Goal: Task Accomplishment & Management: Complete application form

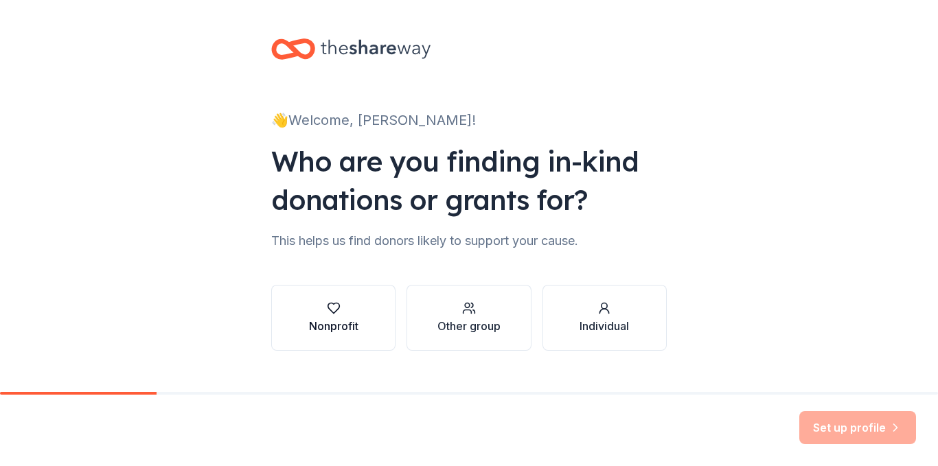
click at [351, 320] on div "Nonprofit" at bounding box center [333, 326] width 49 height 16
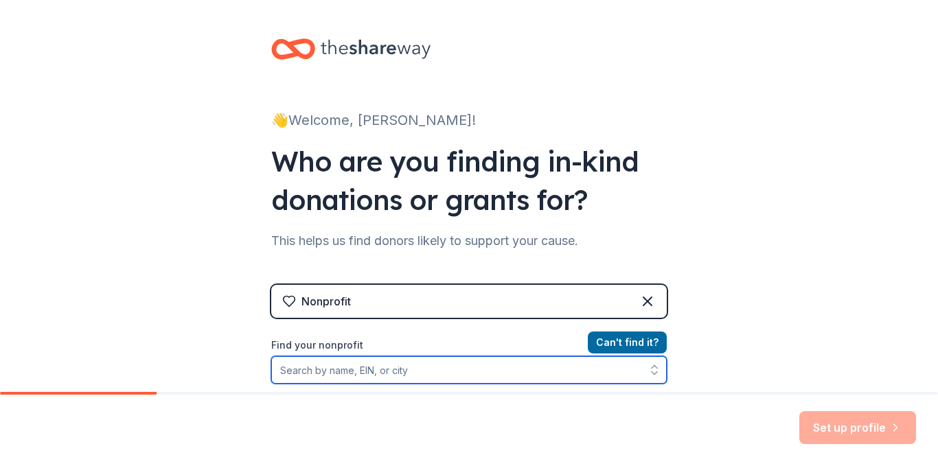
click at [362, 371] on input "Find your nonprofit" at bounding box center [469, 370] width 396 height 27
type input "h"
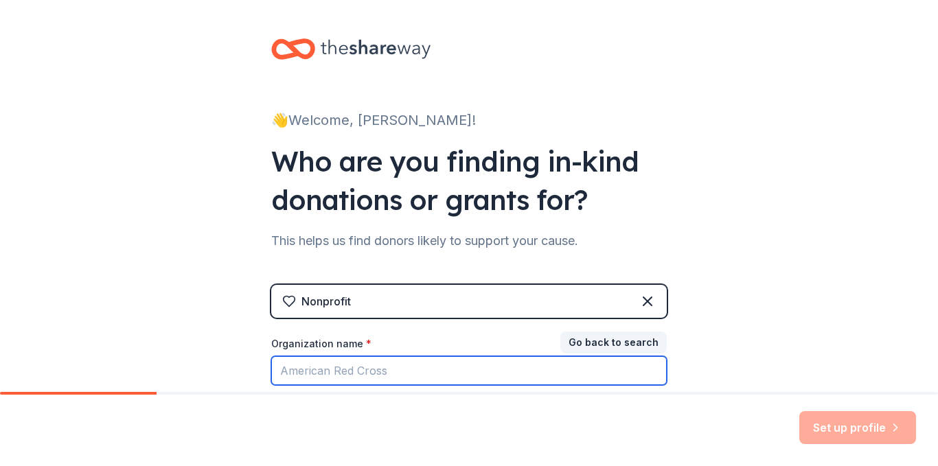
click at [361, 371] on input "Organization name *" at bounding box center [469, 371] width 396 height 29
type input "Helen Tyson Middle School"
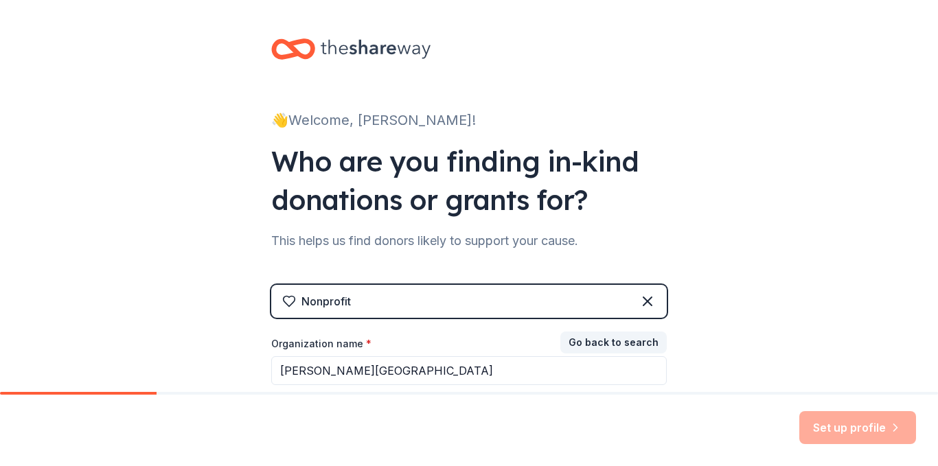
click at [381, 311] on div "Nonprofit" at bounding box center [469, 301] width 396 height 33
click at [415, 306] on div "Nonprofit" at bounding box center [469, 301] width 396 height 33
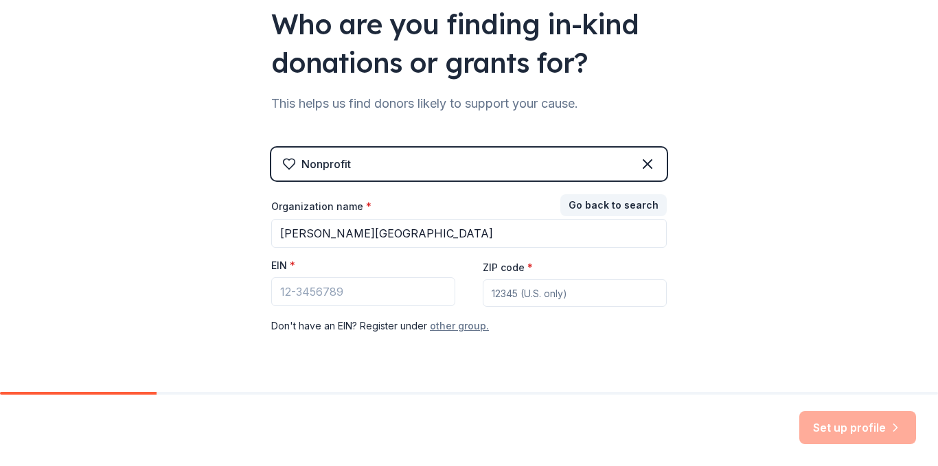
click at [446, 324] on button "other group." at bounding box center [459, 326] width 59 height 16
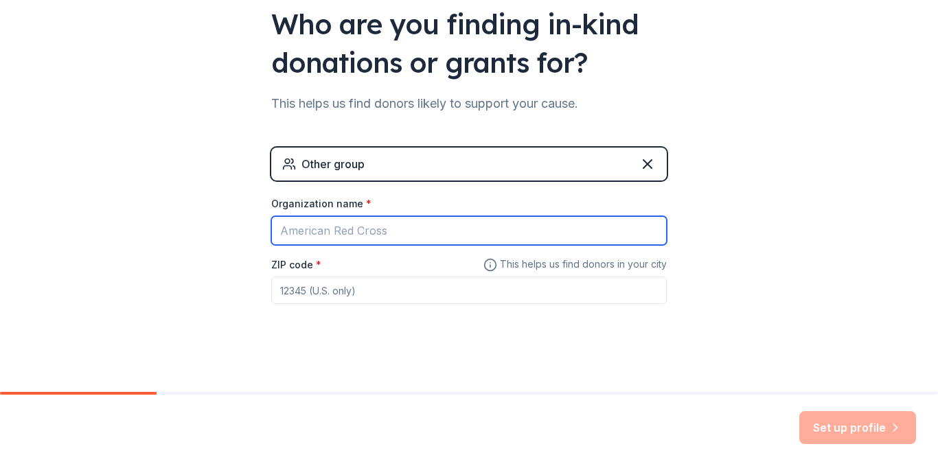
click at [405, 243] on input "Organization name *" at bounding box center [469, 230] width 396 height 29
type input "[PERSON_NAME][GEOGRAPHIC_DATA]"
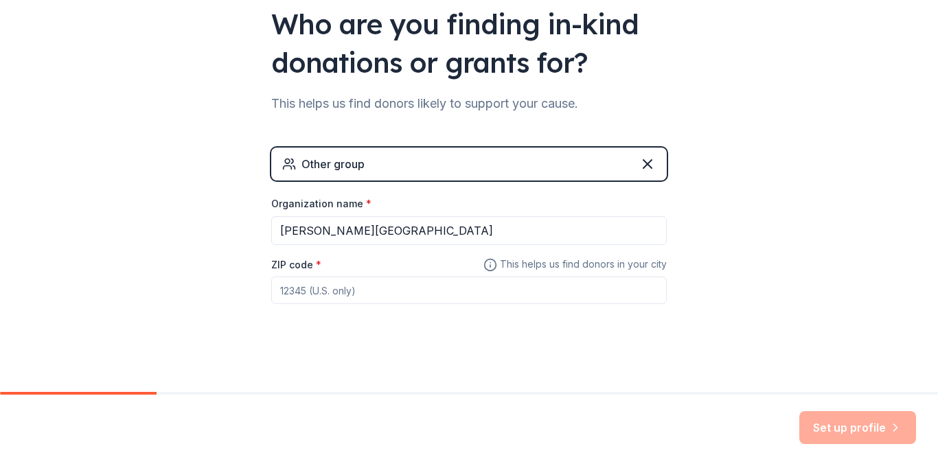
click at [410, 297] on input "ZIP code *" at bounding box center [469, 290] width 396 height 27
type input "72762"
click at [862, 425] on button "Set up profile" at bounding box center [858, 428] width 117 height 33
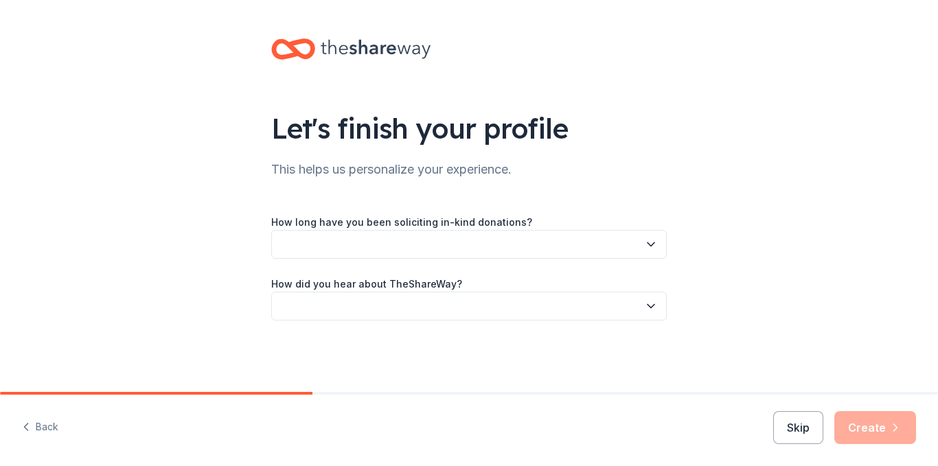
click at [409, 238] on button "button" at bounding box center [469, 244] width 396 height 29
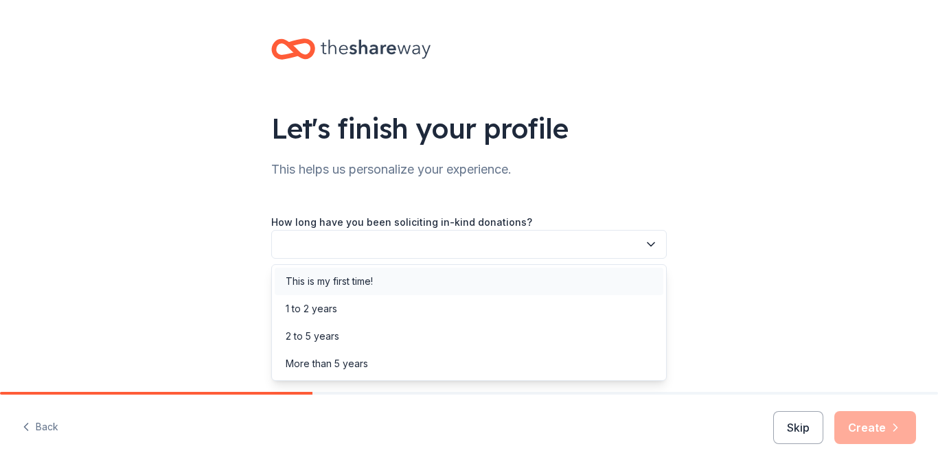
click at [368, 280] on div "This is my first time!" at bounding box center [329, 281] width 87 height 16
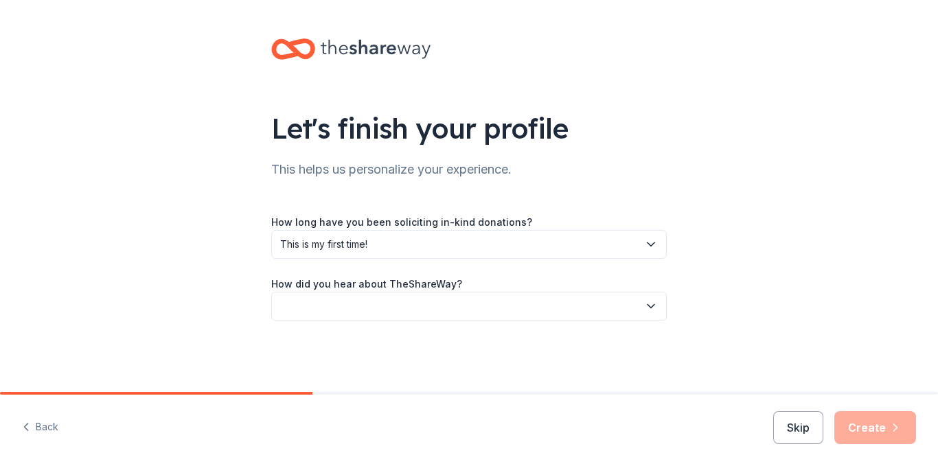
click at [387, 308] on button "button" at bounding box center [469, 306] width 396 height 29
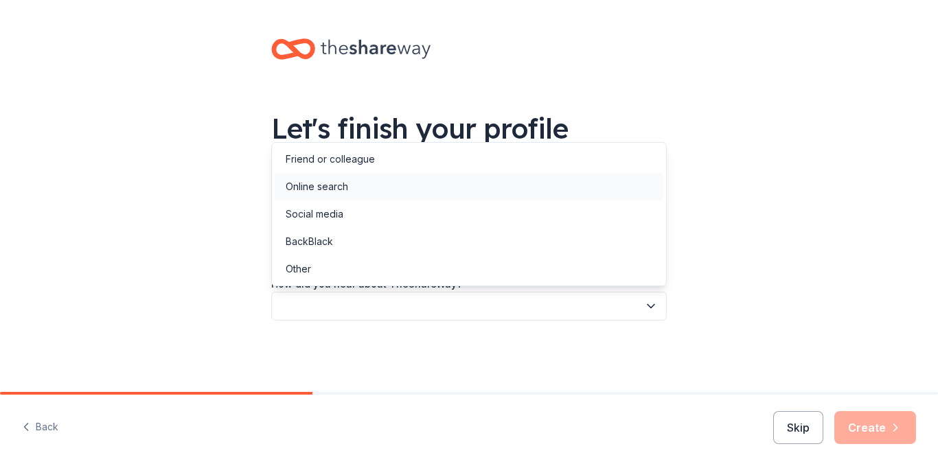
click at [359, 182] on div "Online search" at bounding box center [469, 186] width 389 height 27
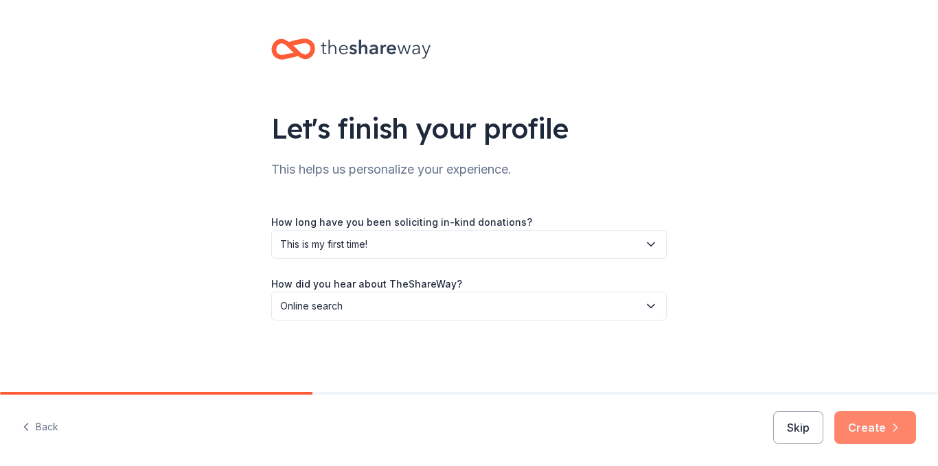
click at [870, 430] on button "Create" at bounding box center [876, 428] width 82 height 33
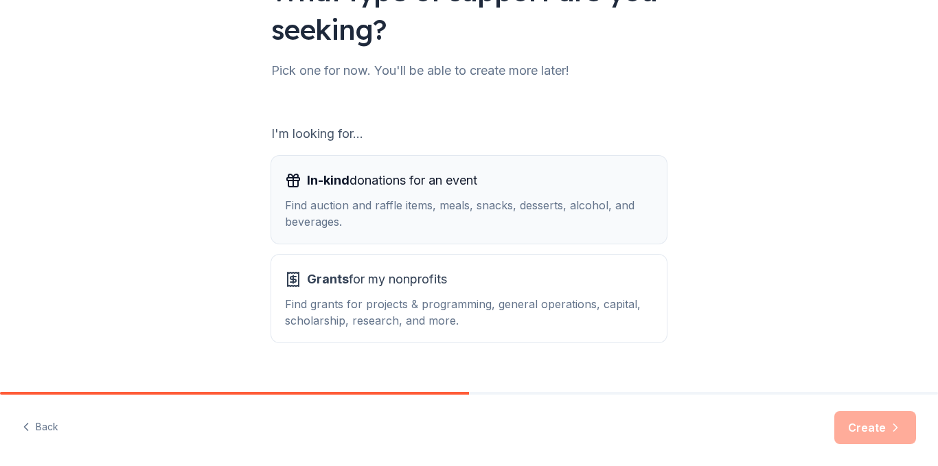
scroll to position [162, 0]
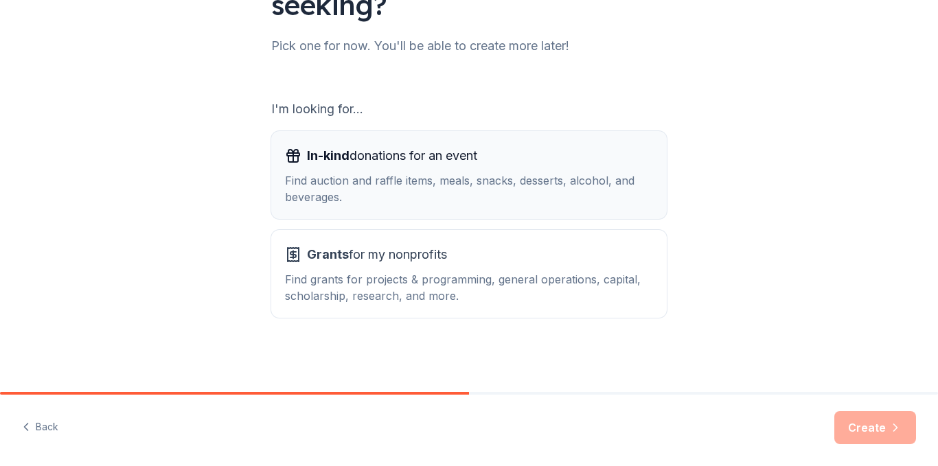
click at [495, 193] on div "Find auction and raffle items, meals, snacks, desserts, alcohol, and beverages." at bounding box center [469, 188] width 368 height 33
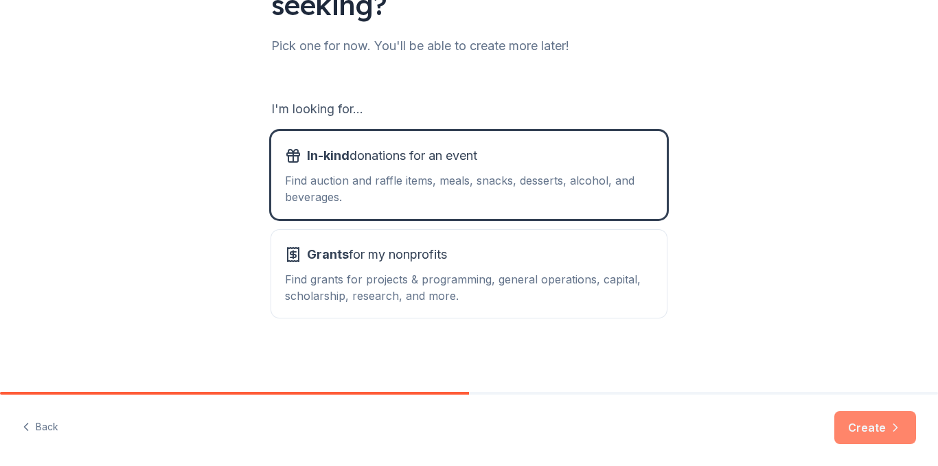
click at [859, 442] on button "Create" at bounding box center [876, 428] width 82 height 33
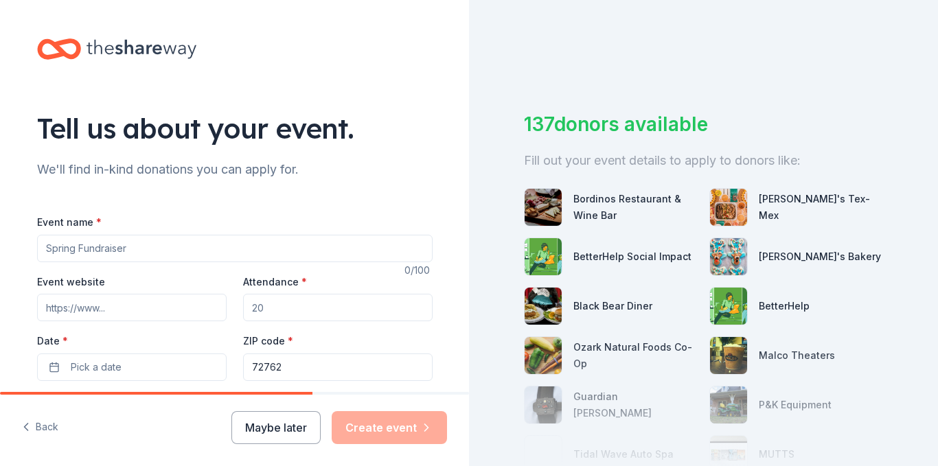
click at [359, 244] on input "Event name *" at bounding box center [235, 248] width 396 height 27
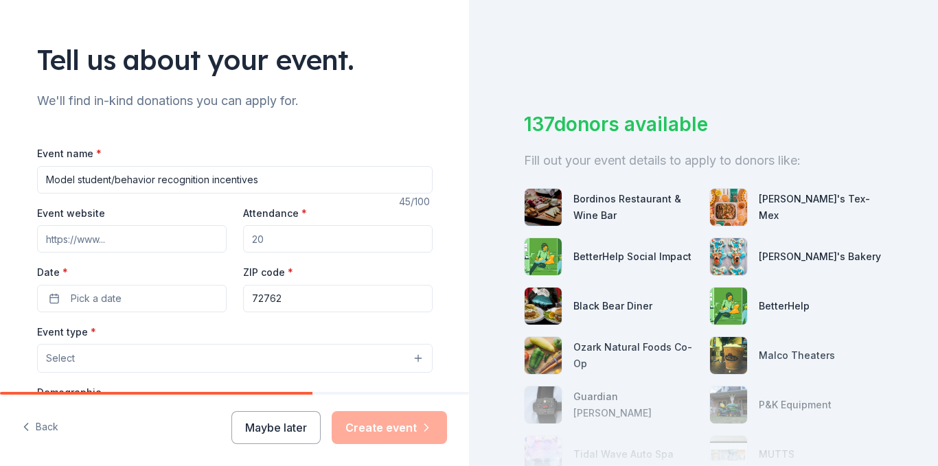
type input "Model student/behavior recognition incentives"
click at [314, 248] on input "Attendance *" at bounding box center [338, 238] width 190 height 27
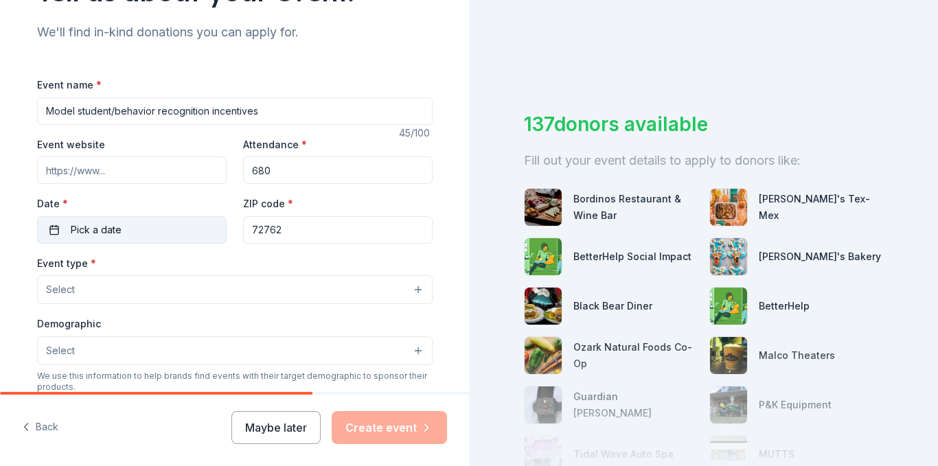
type input "680"
click at [91, 225] on span "Pick a date" at bounding box center [96, 230] width 51 height 16
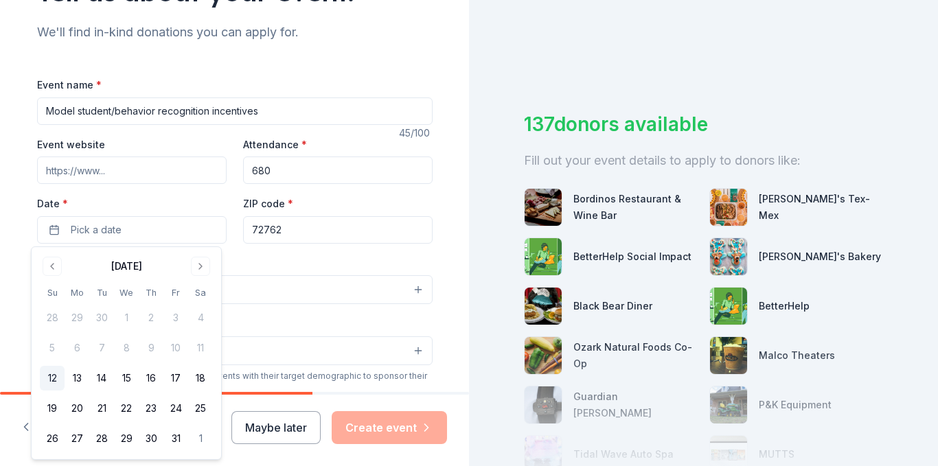
scroll to position [206, 0]
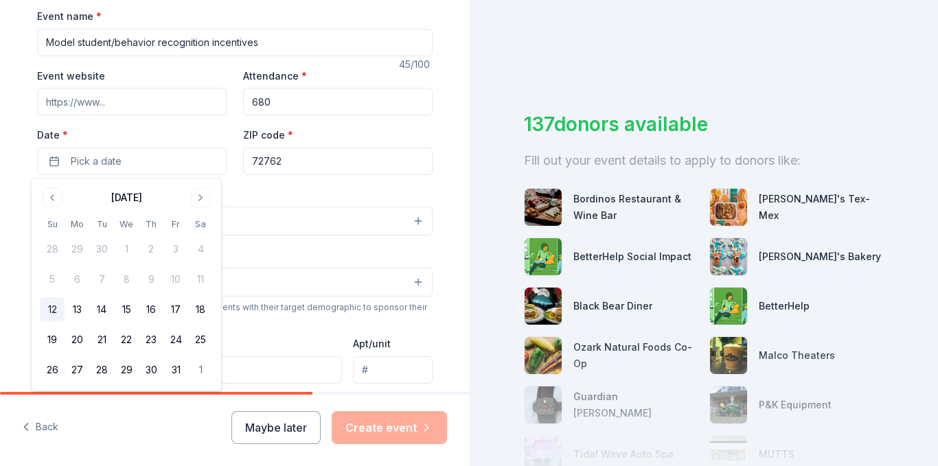
drag, startPoint x: 71, startPoint y: 308, endPoint x: 123, endPoint y: 326, distance: 54.5
click at [100, 319] on tr "12 13 14 15 16 17 18" at bounding box center [126, 309] width 173 height 25
click at [95, 338] on button "21" at bounding box center [101, 340] width 25 height 25
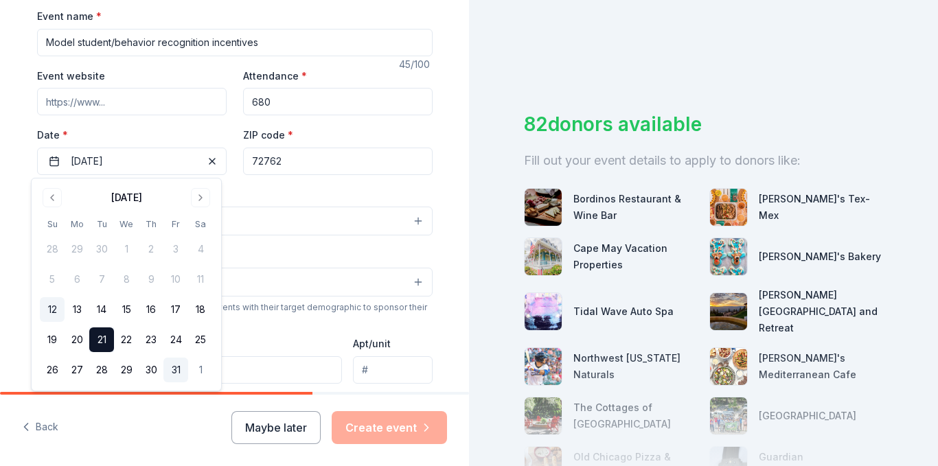
click at [179, 363] on button "31" at bounding box center [176, 370] width 25 height 25
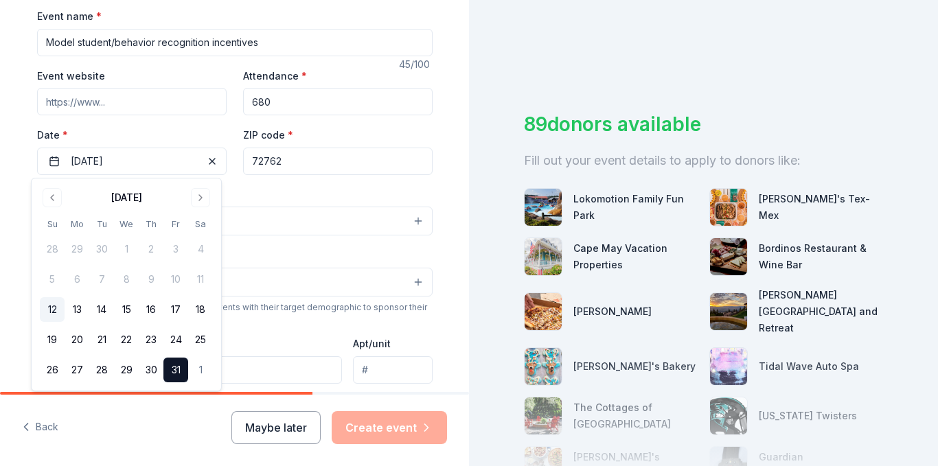
click at [319, 249] on div "Demographic Select" at bounding box center [235, 272] width 396 height 50
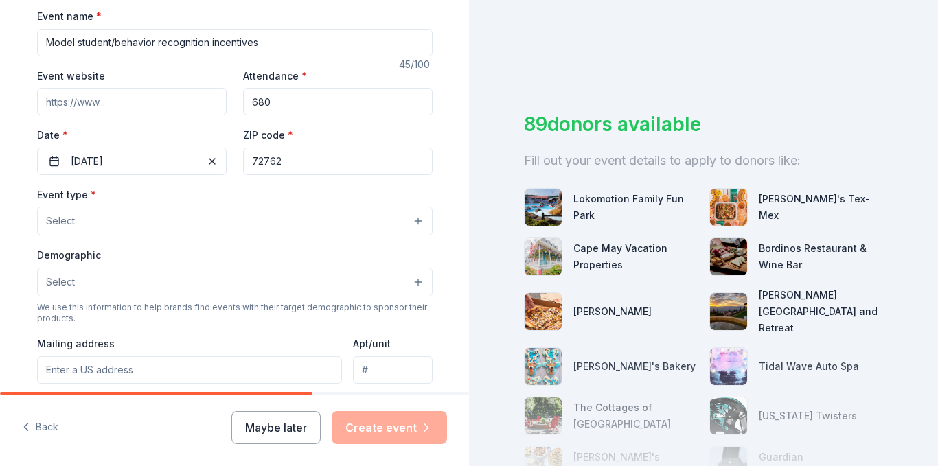
click at [233, 217] on button "Select" at bounding box center [235, 221] width 396 height 29
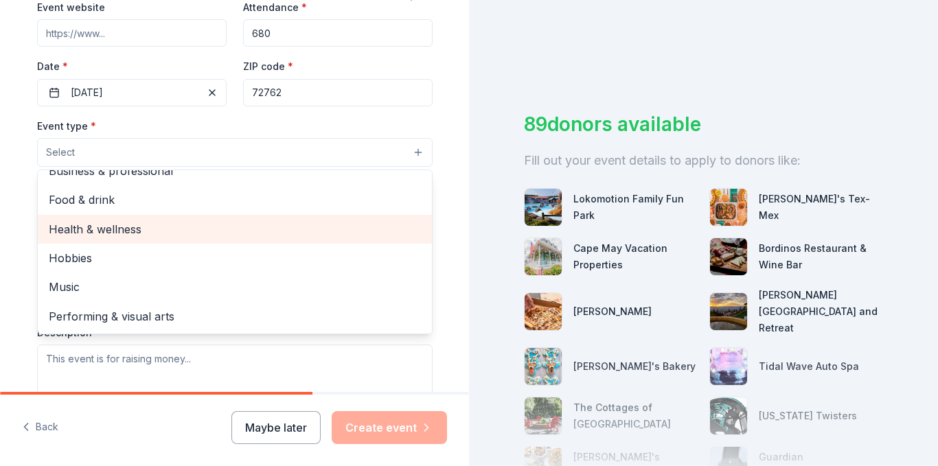
scroll to position [0, 0]
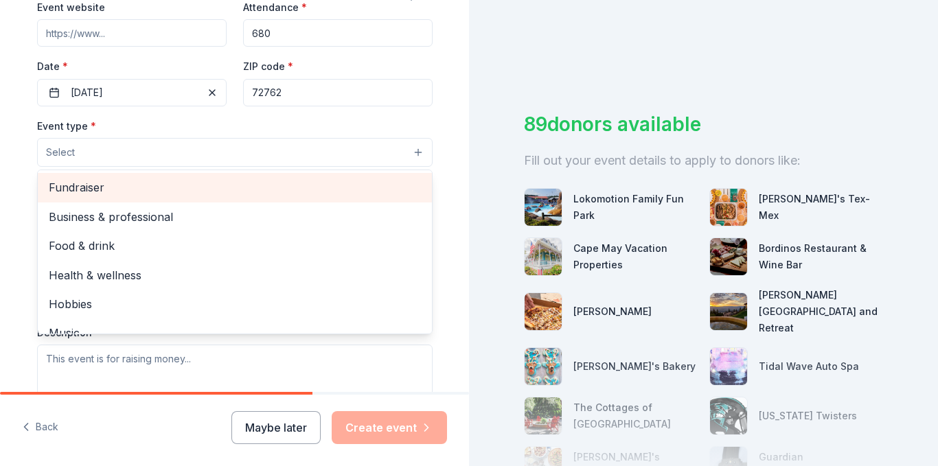
click at [100, 188] on span "Fundraiser" at bounding box center [235, 188] width 372 height 18
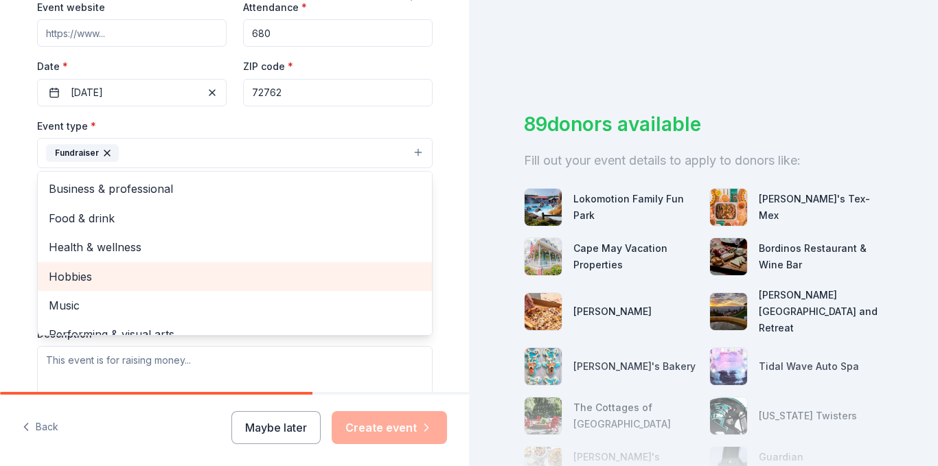
scroll to position [16, 0]
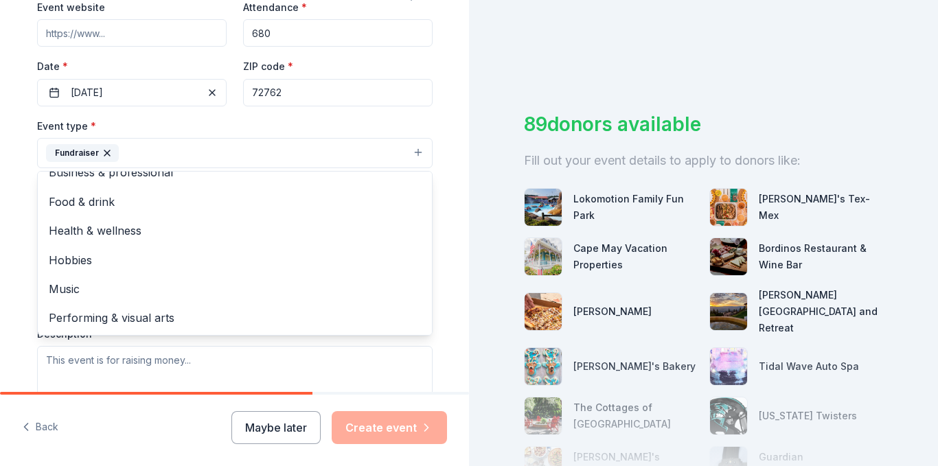
click at [353, 155] on button "Fundraiser" at bounding box center [235, 153] width 396 height 30
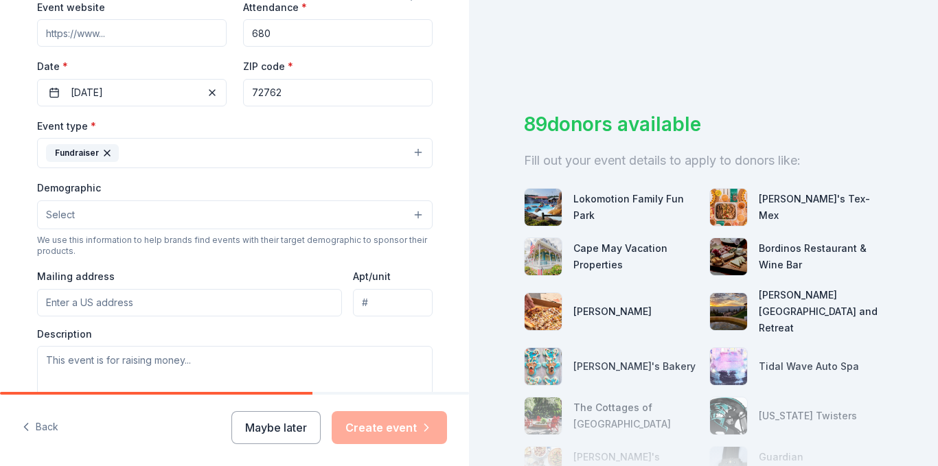
click at [223, 210] on button "Select" at bounding box center [235, 215] width 396 height 29
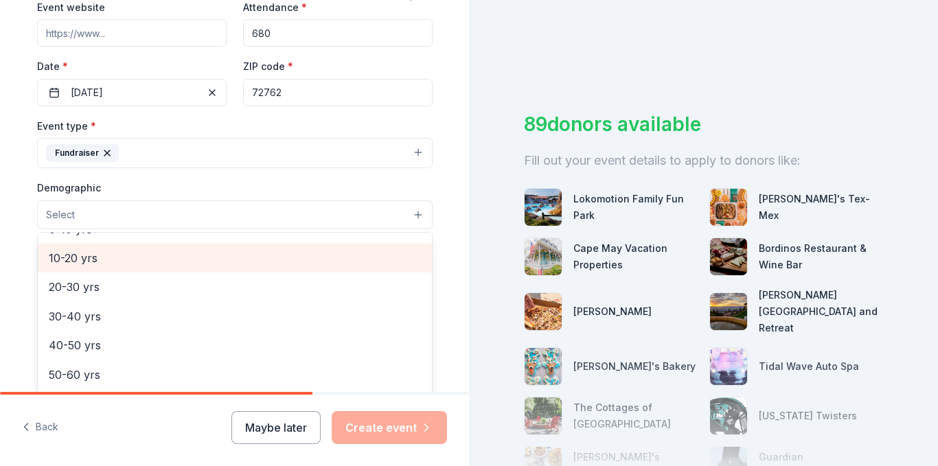
scroll to position [69, 0]
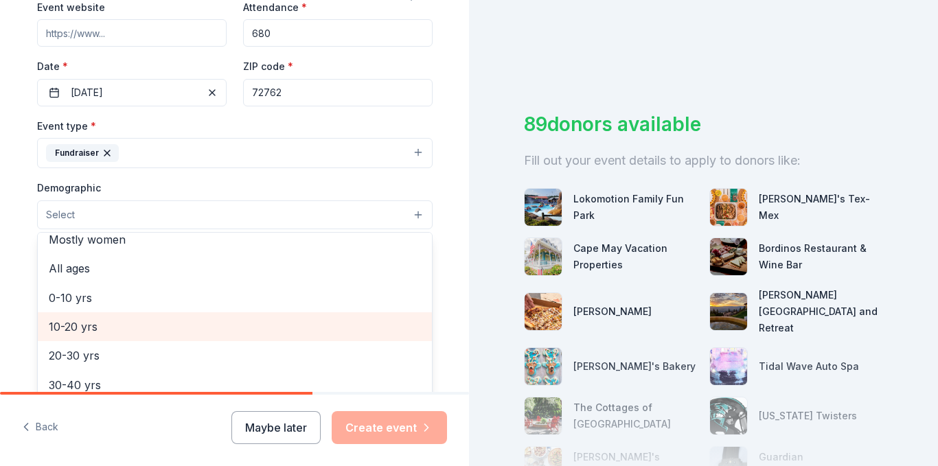
click at [85, 331] on span "10-20 yrs" at bounding box center [235, 327] width 372 height 18
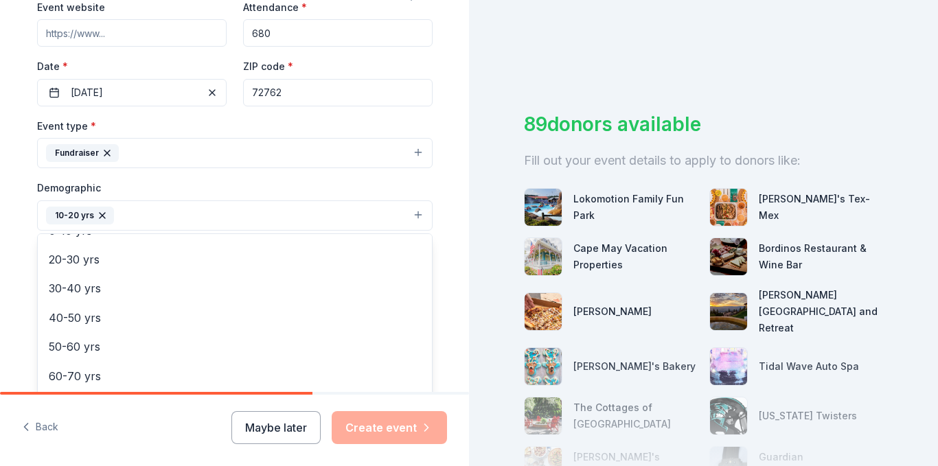
scroll to position [192, 0]
click at [220, 185] on div "Demographic 10-20 yrs All genders Mostly men Mostly women All ages 0-10 yrs 20-…" at bounding box center [235, 205] width 396 height 52
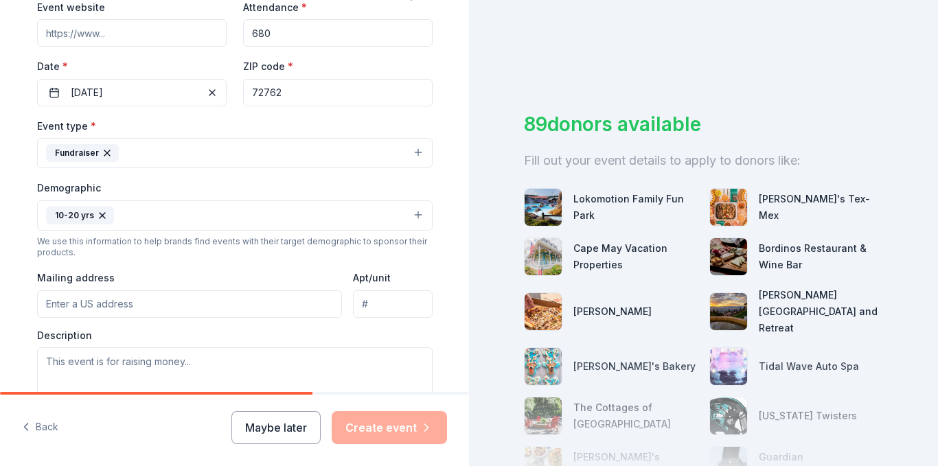
click at [153, 306] on input "Mailing address" at bounding box center [190, 304] width 306 height 27
type input "3304 South 40th Street, Springdale, AR, 72762"
click at [111, 370] on textarea at bounding box center [235, 379] width 396 height 62
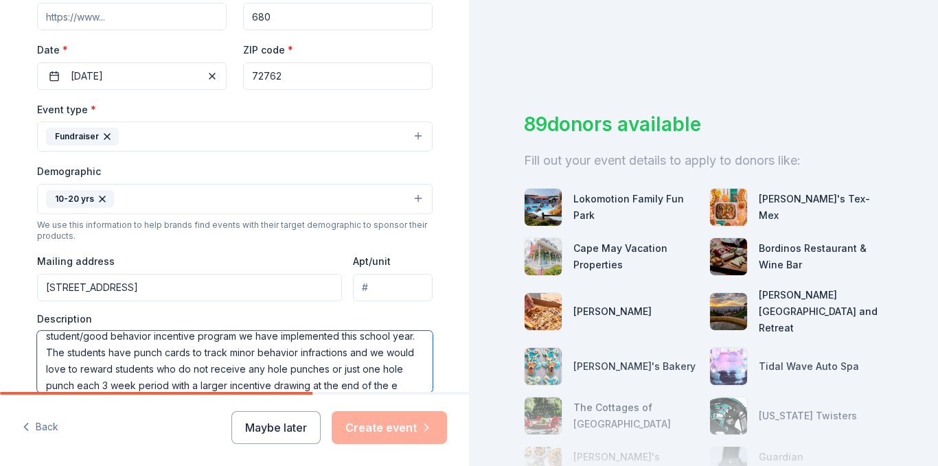
scroll to position [58, 0]
click at [111, 370] on textarea "The options didn't exactly fit what we are looking for but we are soliciting do…" at bounding box center [235, 362] width 396 height 62
click at [388, 387] on textarea "The options didn't exactly fit what we are looking for but we are soliciting do…" at bounding box center [235, 362] width 396 height 62
click at [396, 385] on textarea "The options didn't exactly fit what we are looking for but we are soliciting do…" at bounding box center [235, 362] width 396 height 62
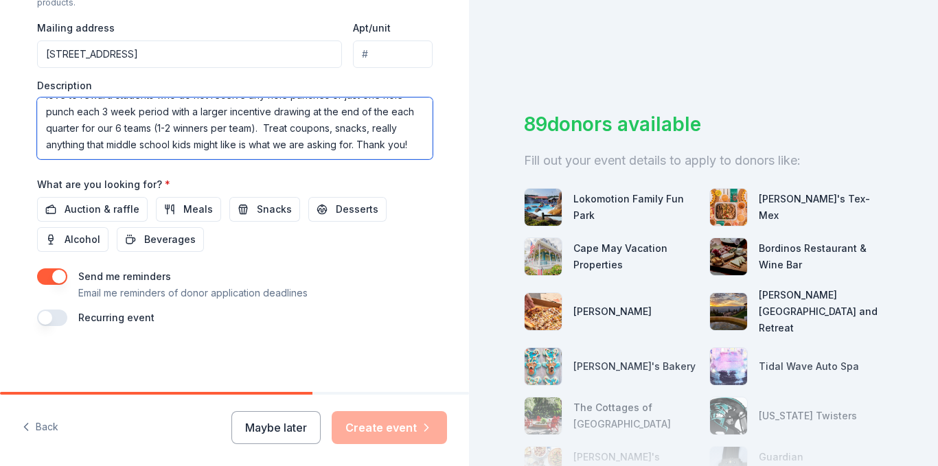
scroll to position [456, 0]
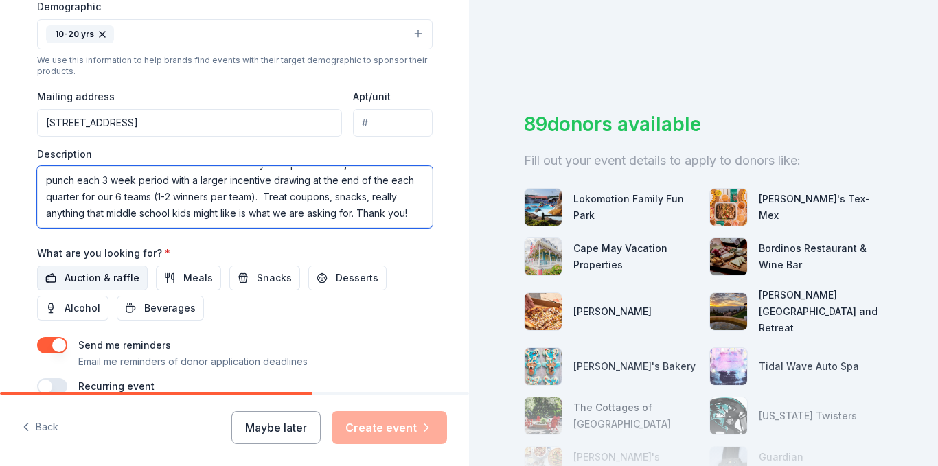
type textarea "The options didn't exactly fit what we are looking for but we are soliciting do…"
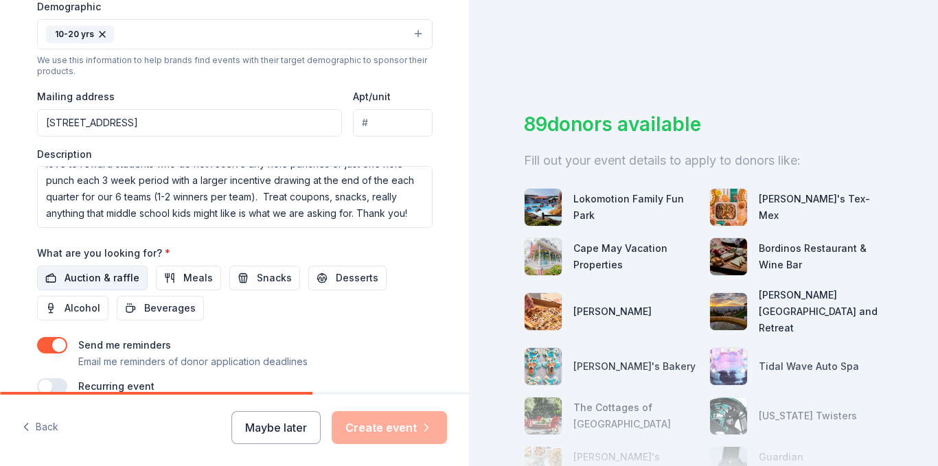
click at [113, 275] on span "Auction & raffle" at bounding box center [102, 278] width 75 height 16
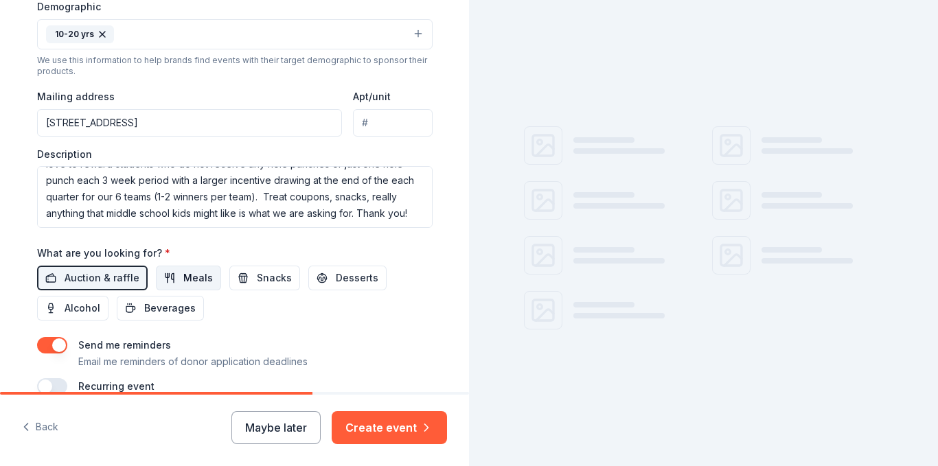
click at [183, 275] on span "Meals" at bounding box center [198, 278] width 30 height 16
click at [264, 278] on span "Snacks" at bounding box center [274, 278] width 35 height 16
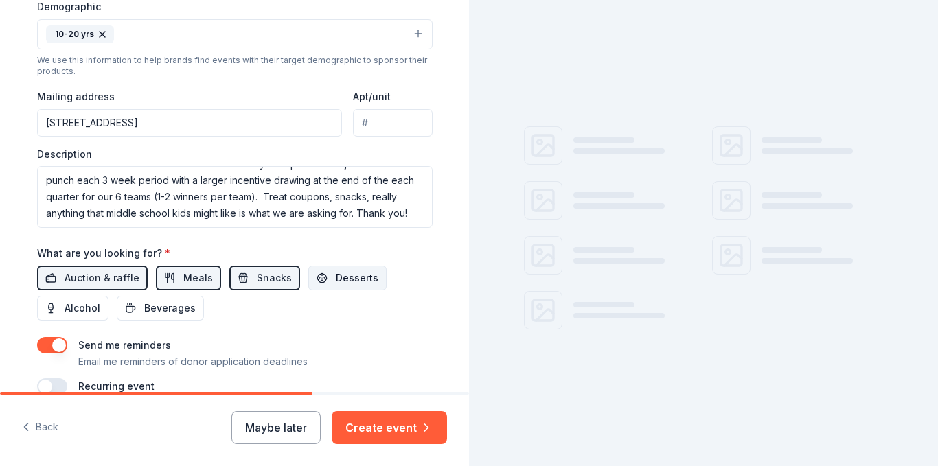
click at [336, 273] on span "Desserts" at bounding box center [357, 278] width 43 height 16
click at [149, 305] on span "Beverages" at bounding box center [170, 308] width 52 height 16
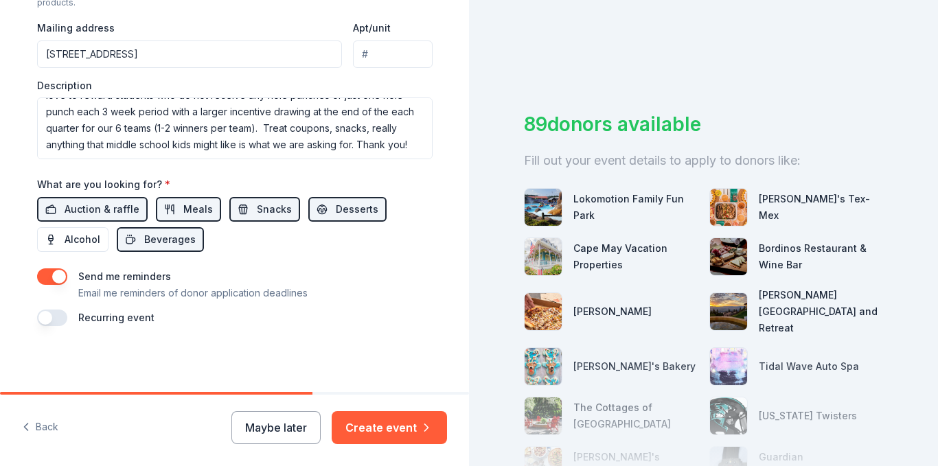
click at [59, 316] on button "button" at bounding box center [52, 318] width 30 height 16
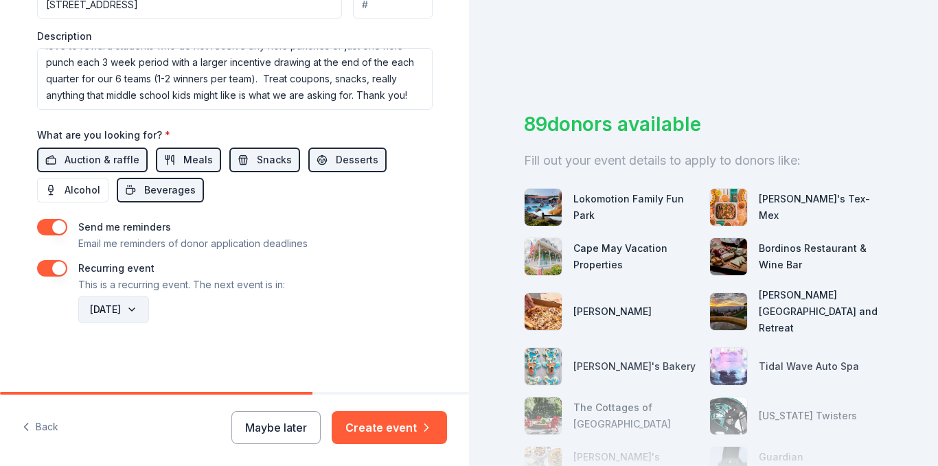
click at [149, 311] on button "October 2026" at bounding box center [113, 309] width 71 height 27
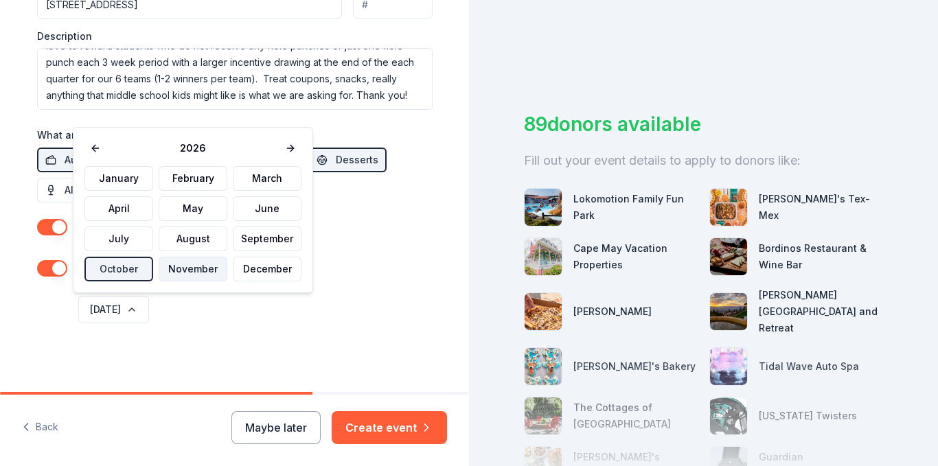
click at [196, 275] on button "November" at bounding box center [193, 269] width 69 height 25
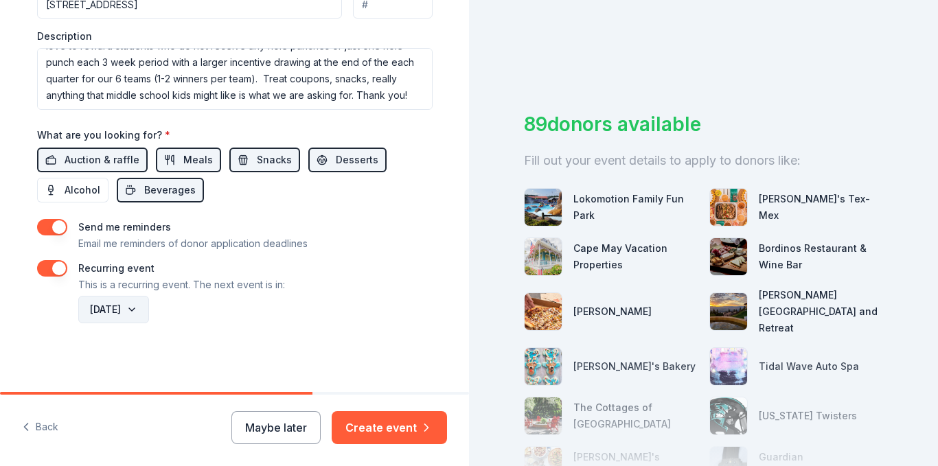
click at [149, 308] on button "November 2026" at bounding box center [113, 309] width 71 height 27
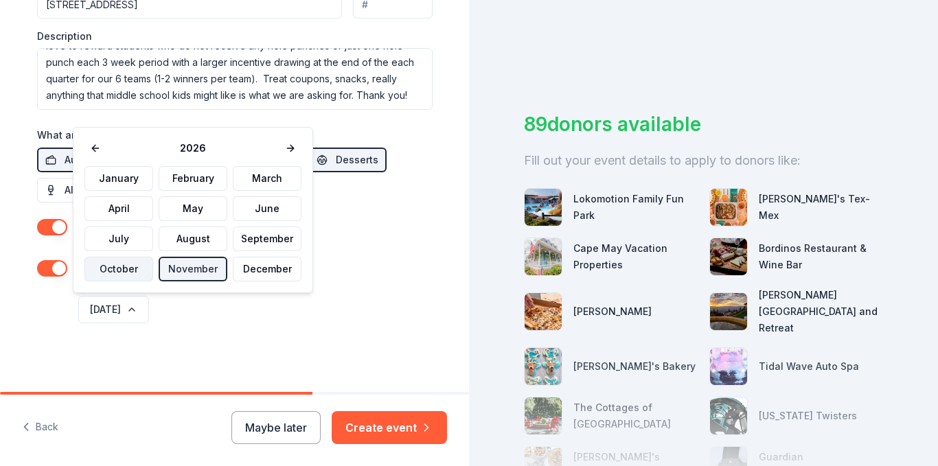
click at [120, 268] on button "October" at bounding box center [119, 269] width 69 height 25
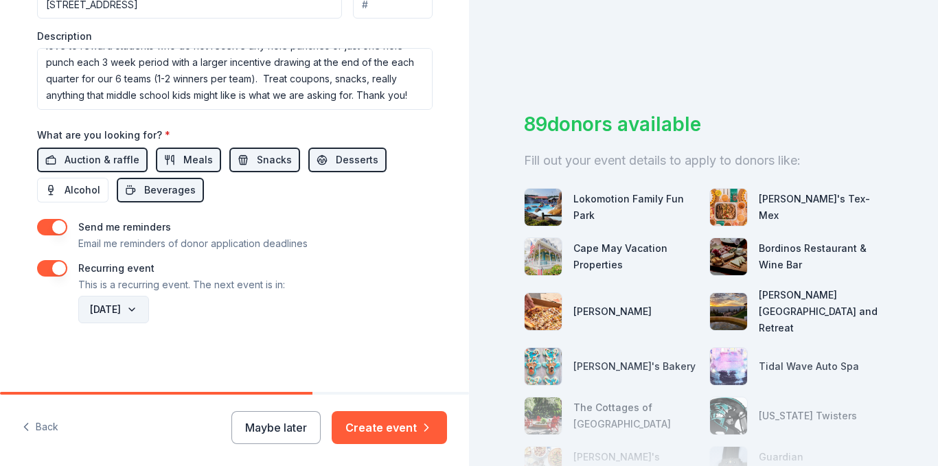
click at [137, 311] on button "October 2026" at bounding box center [113, 309] width 71 height 27
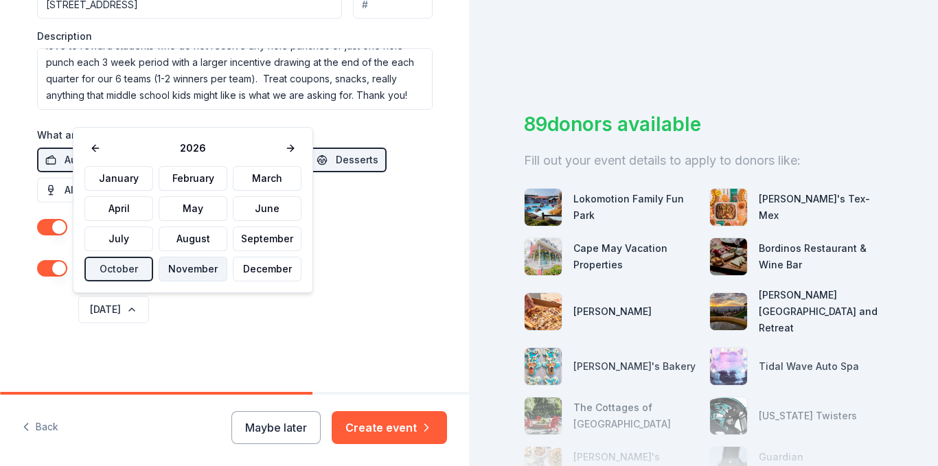
click at [173, 270] on button "November" at bounding box center [193, 269] width 69 height 25
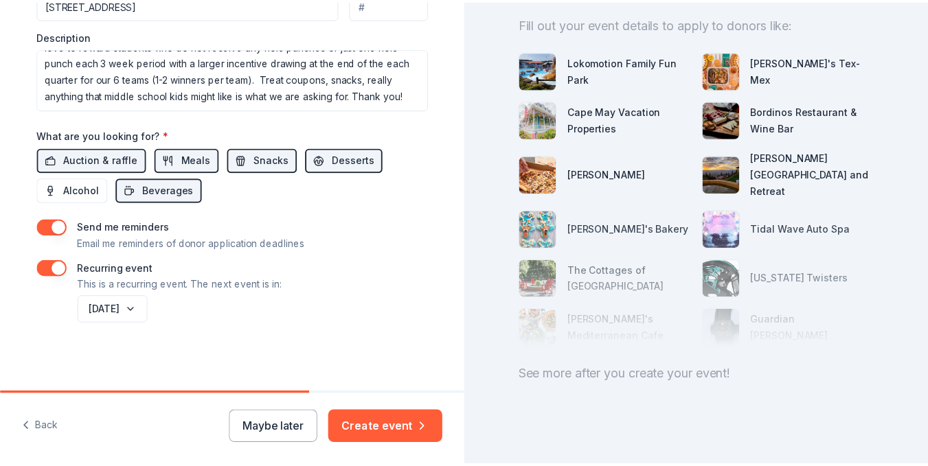
scroll to position [144, 0]
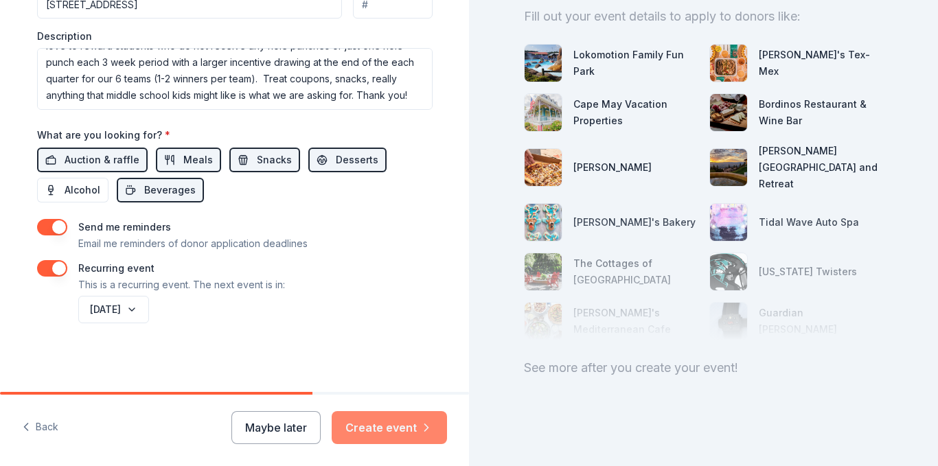
click at [409, 420] on button "Create event" at bounding box center [389, 428] width 115 height 33
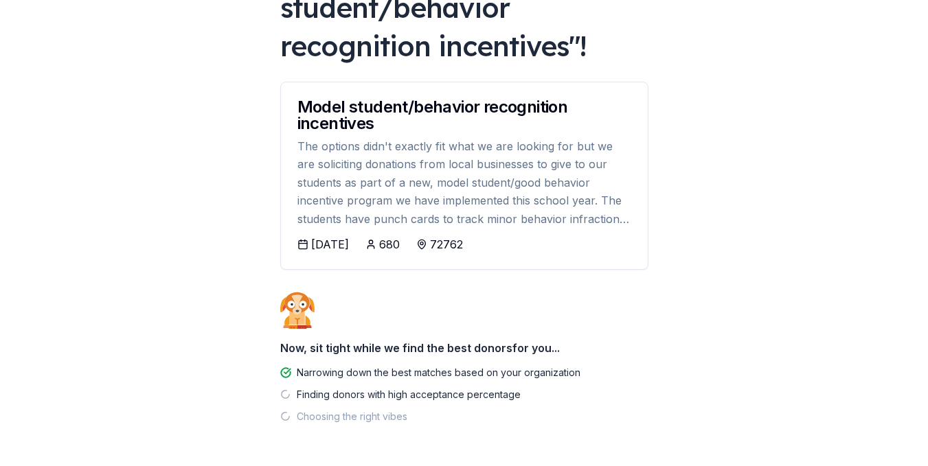
scroll to position [187, 0]
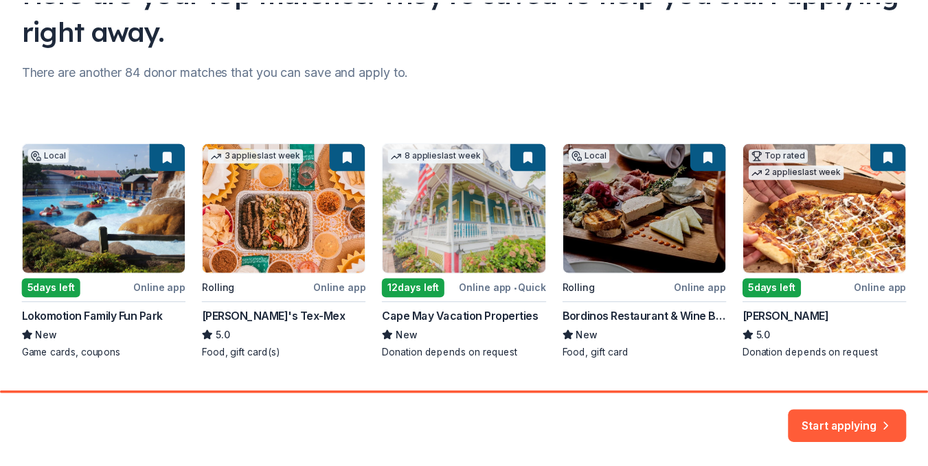
scroll to position [172, 0]
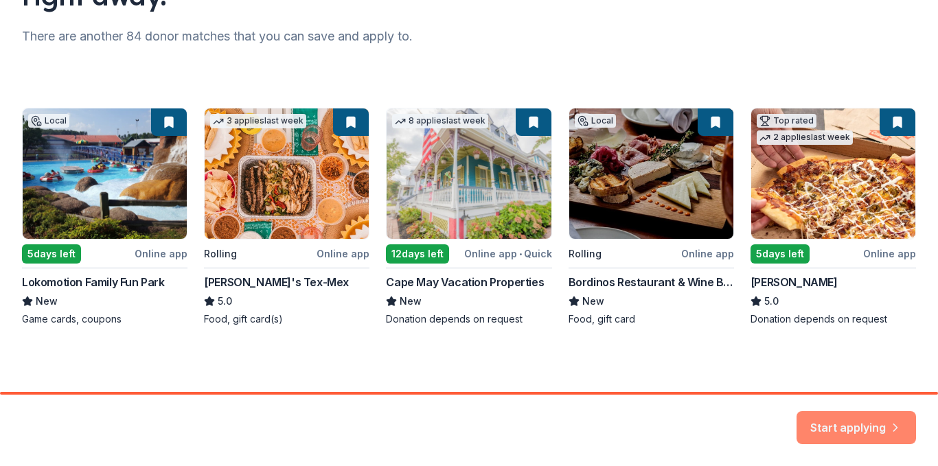
click at [852, 407] on div "Start applying" at bounding box center [469, 430] width 938 height 71
click at [857, 421] on button "Start applying" at bounding box center [857, 419] width 120 height 33
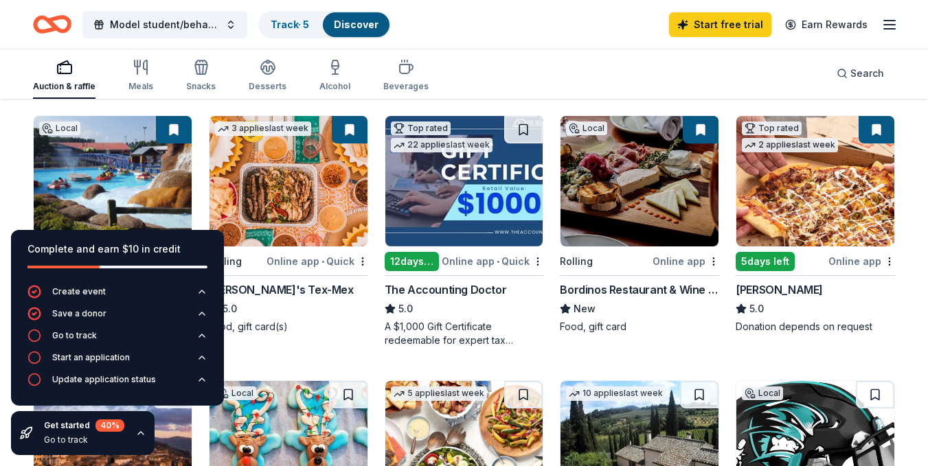
scroll to position [206, 0]
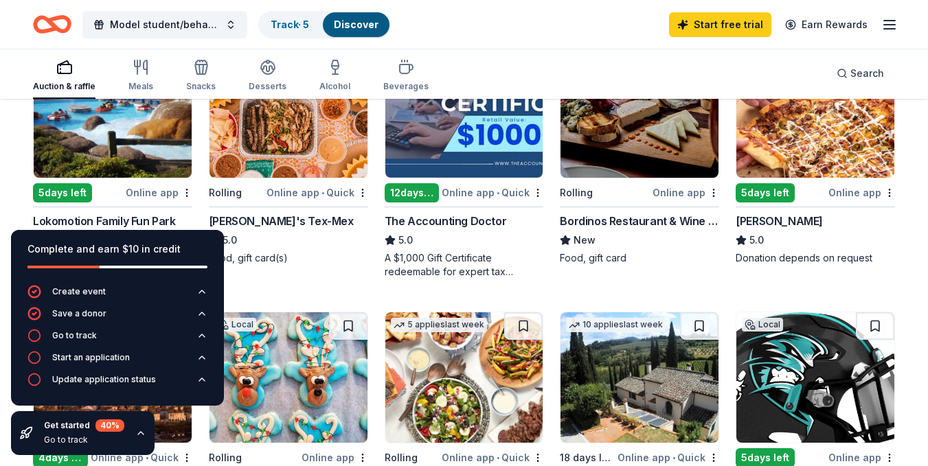
click at [122, 163] on img at bounding box center [113, 112] width 158 height 131
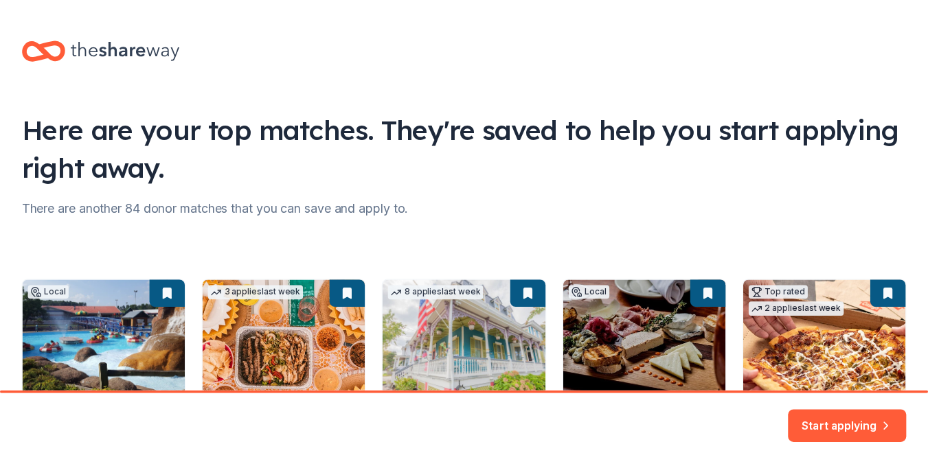
scroll to position [184, 0]
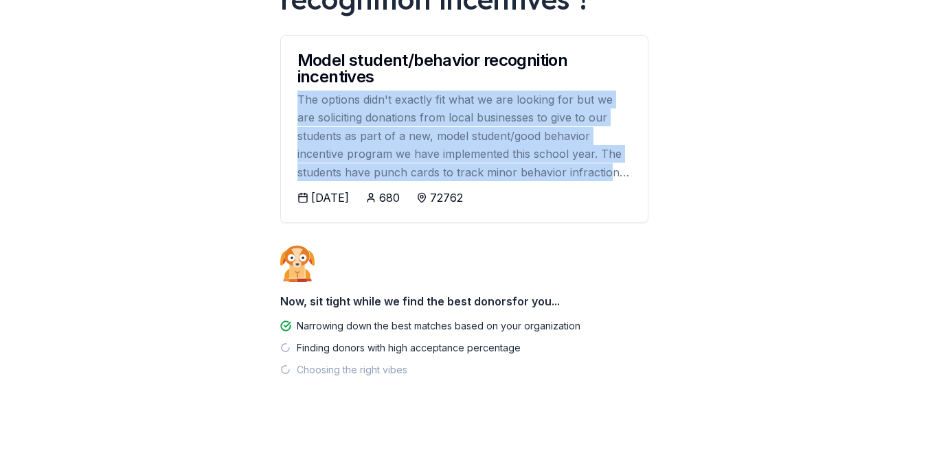
drag, startPoint x: 298, startPoint y: 97, endPoint x: 609, endPoint y: 175, distance: 320.3
click at [609, 175] on div "The options didn't exactly fit what we are looking for but we are soliciting do…" at bounding box center [464, 136] width 334 height 91
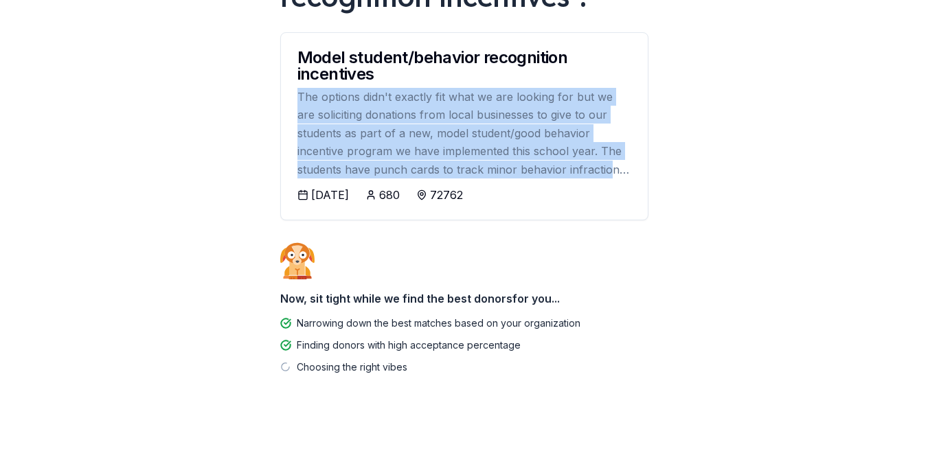
click at [540, 133] on div "The options didn't exactly fit what we are looking for but we are soliciting do…" at bounding box center [464, 133] width 334 height 91
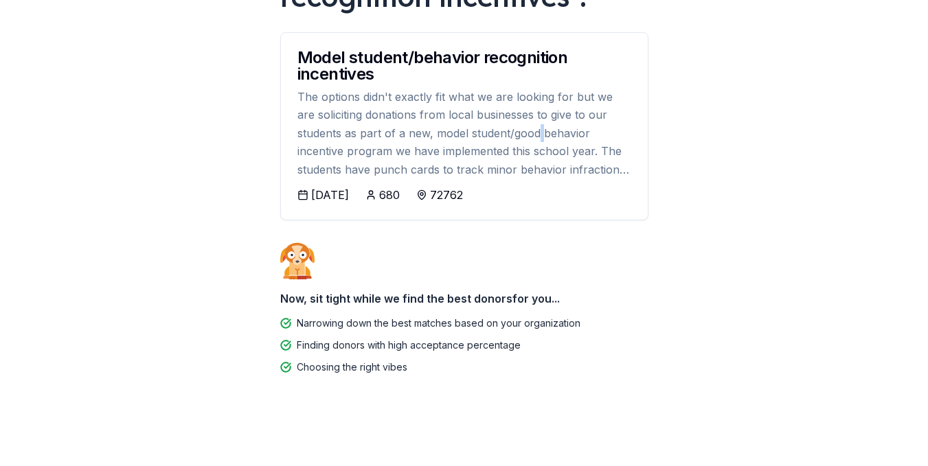
click at [540, 133] on div "The options didn't exactly fit what we are looking for but we are soliciting do…" at bounding box center [464, 133] width 334 height 91
click at [394, 111] on div "The options didn't exactly fit what we are looking for but we are soliciting do…" at bounding box center [464, 133] width 334 height 91
click at [341, 107] on div "The options didn't exactly fit what we are looking for but we are soliciting do…" at bounding box center [464, 133] width 334 height 91
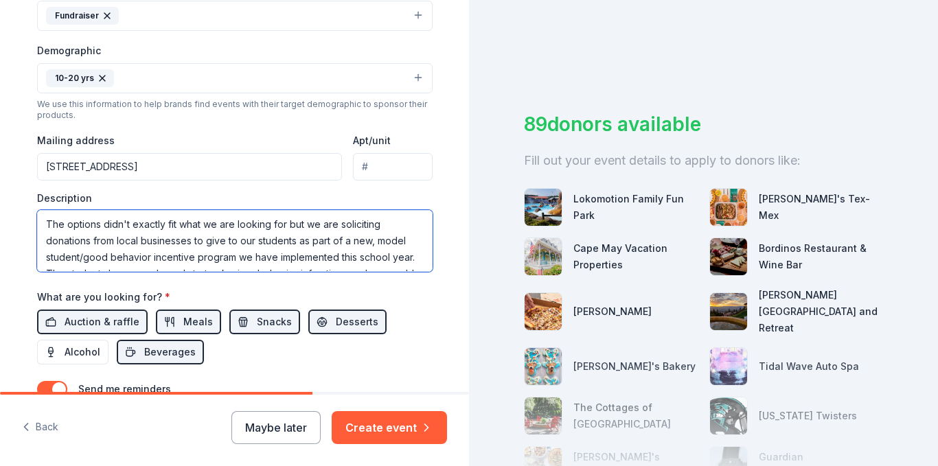
scroll to position [99, 0]
drag, startPoint x: 39, startPoint y: 227, endPoint x: 442, endPoint y: 312, distance: 411.4
click at [442, 312] on div "Tell us about your event. We'll find in-kind donations you can apply for. Event…" at bounding box center [235, 71] width 440 height 967
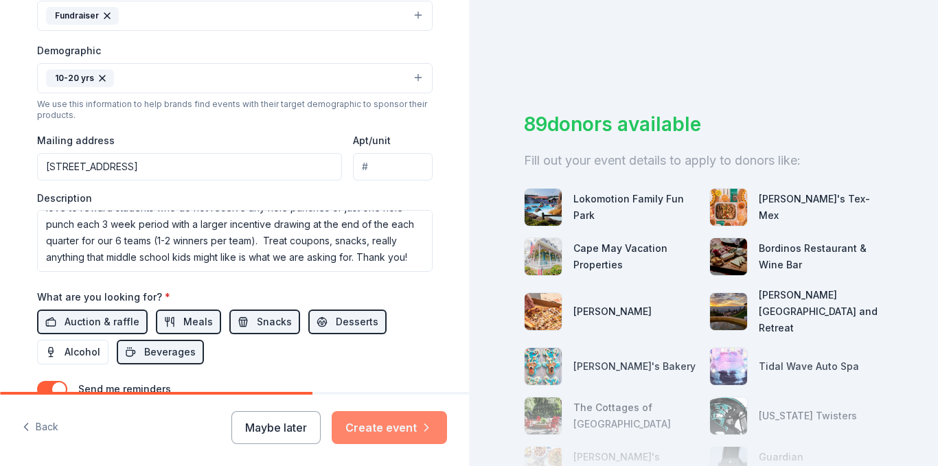
click at [409, 434] on button "Create event" at bounding box center [389, 428] width 115 height 33
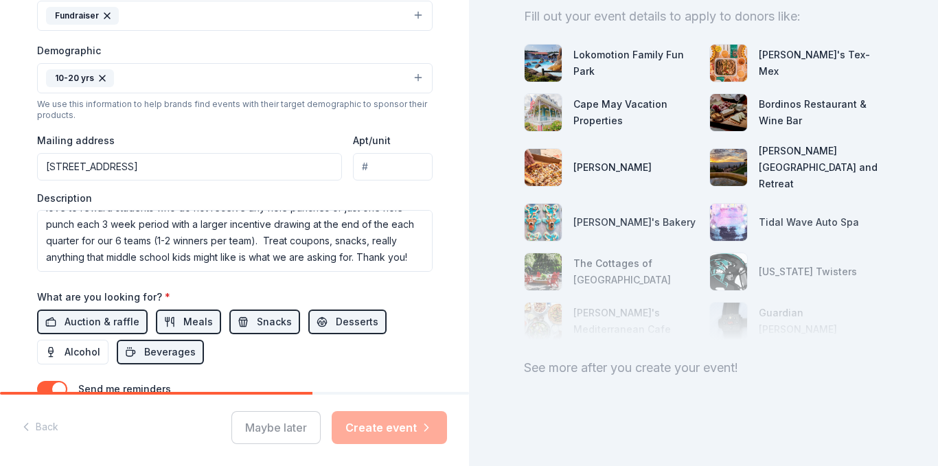
scroll to position [574, 0]
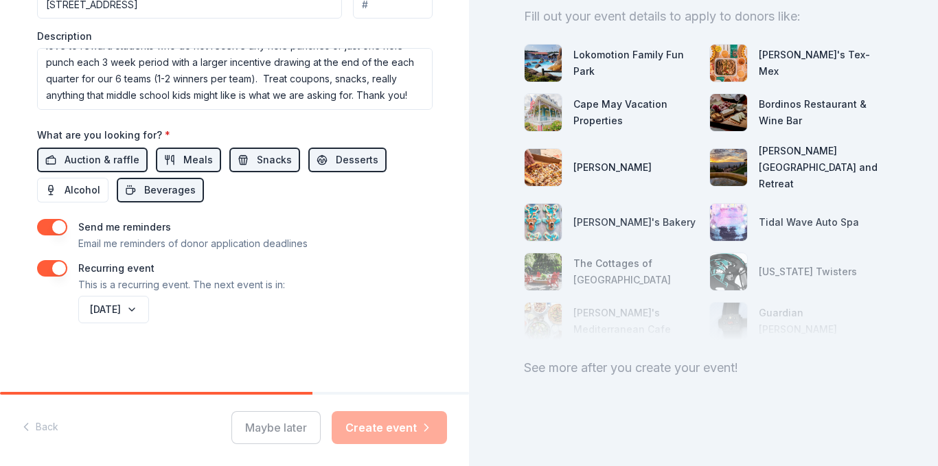
click at [396, 429] on div "Maybe later Create event" at bounding box center [340, 428] width 216 height 33
click at [370, 427] on div "Maybe later Create event" at bounding box center [340, 428] width 216 height 33
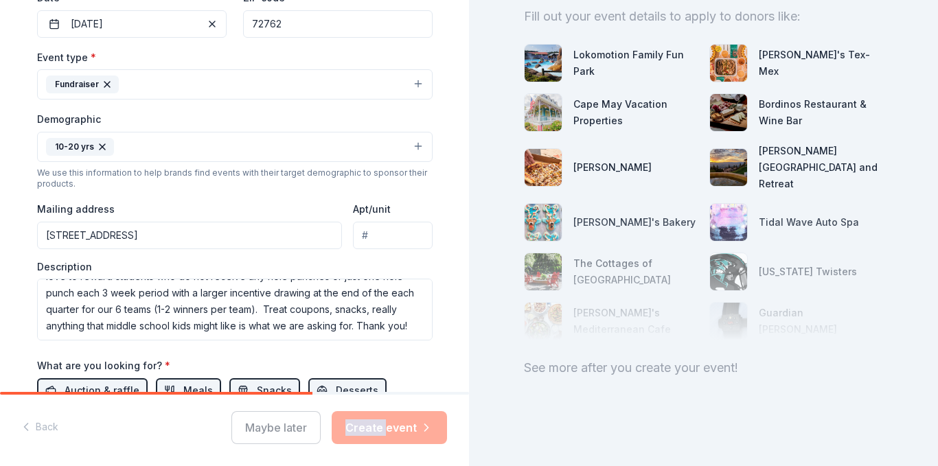
scroll to position [412, 0]
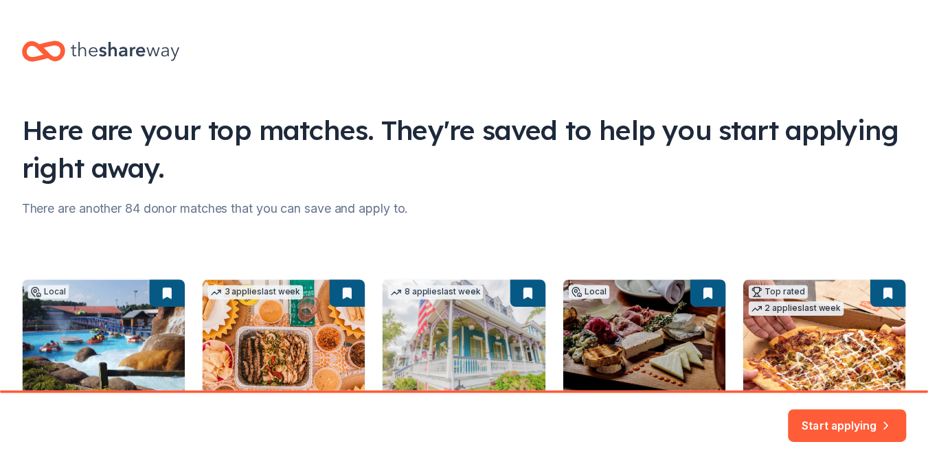
scroll to position [172, 0]
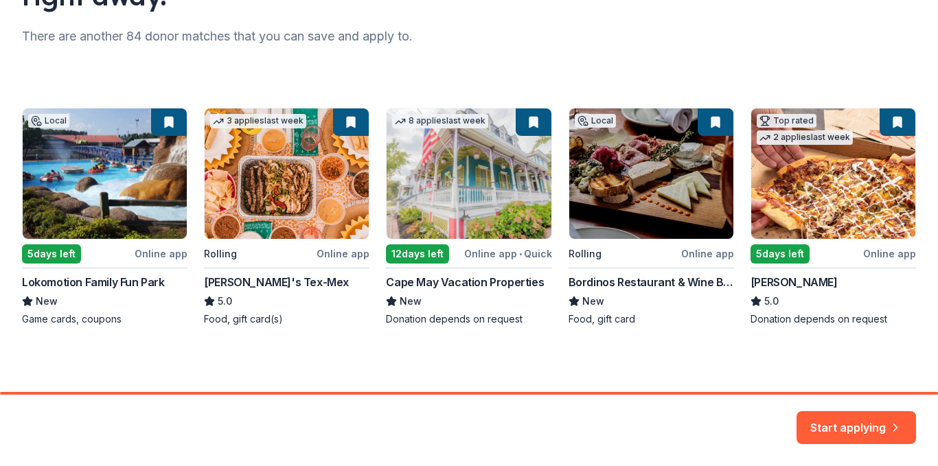
click at [328, 190] on div "Local 5 days left Online app Lokomotion Family Fun Park New Game cards, coupons…" at bounding box center [469, 217] width 894 height 218
click at [856, 409] on button "Start applying" at bounding box center [857, 419] width 120 height 33
click at [855, 416] on div "Start applying" at bounding box center [857, 428] width 120 height 33
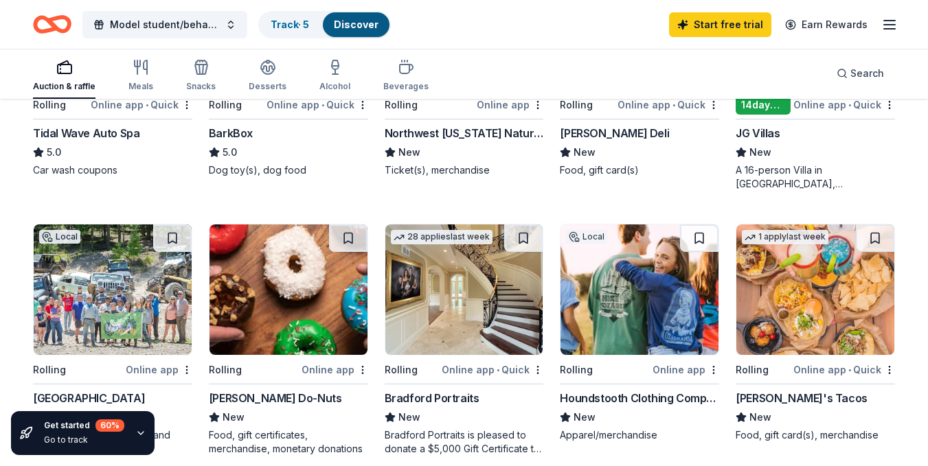
scroll to position [893, 0]
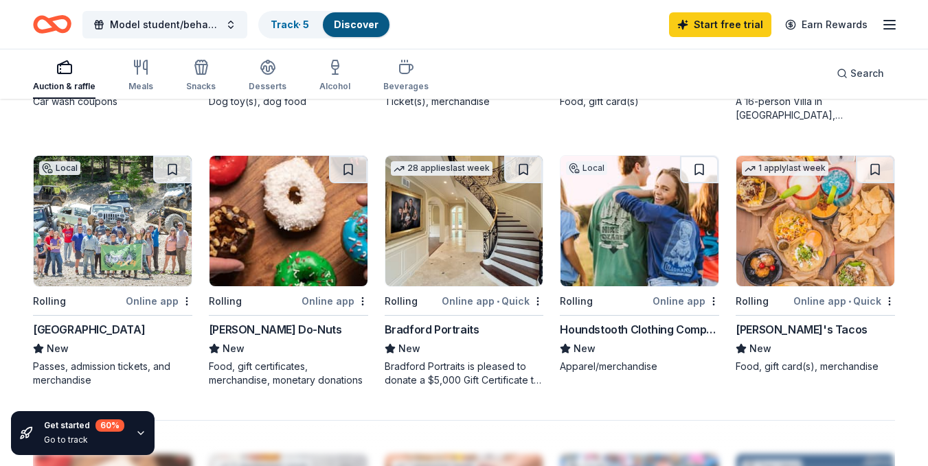
click at [294, 249] on img at bounding box center [289, 221] width 158 height 131
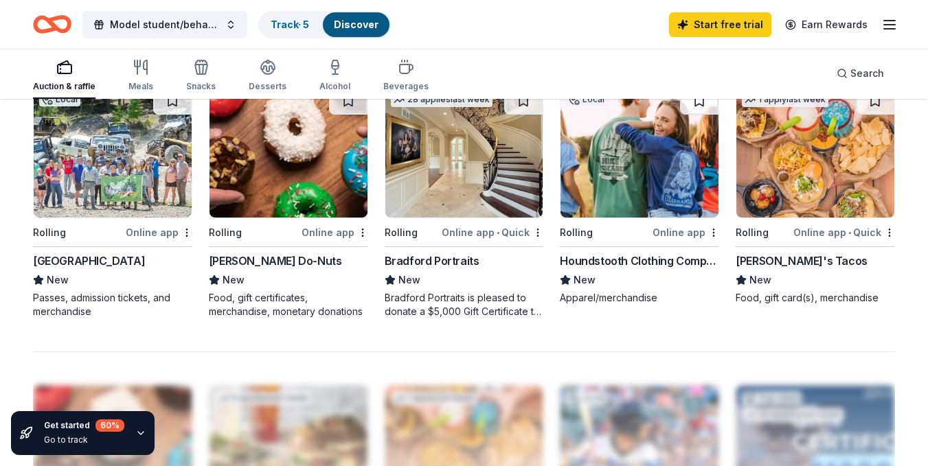
scroll to position [824, 0]
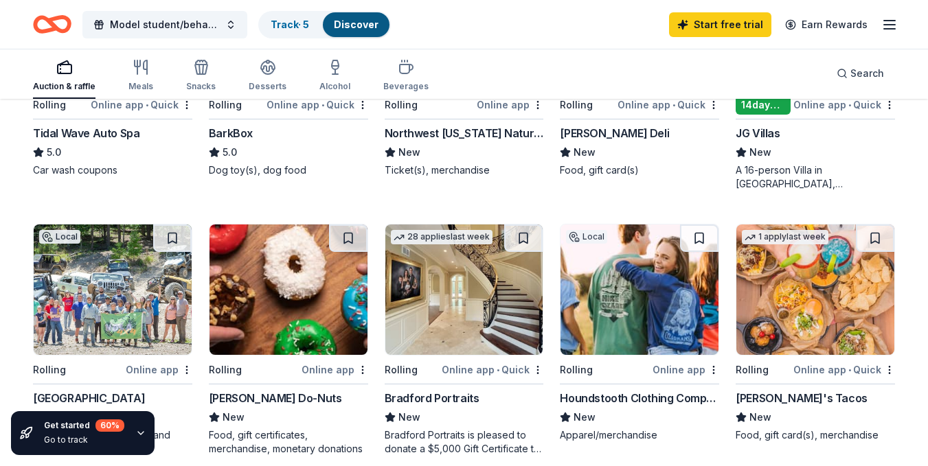
click at [821, 316] on img at bounding box center [815, 290] width 158 height 131
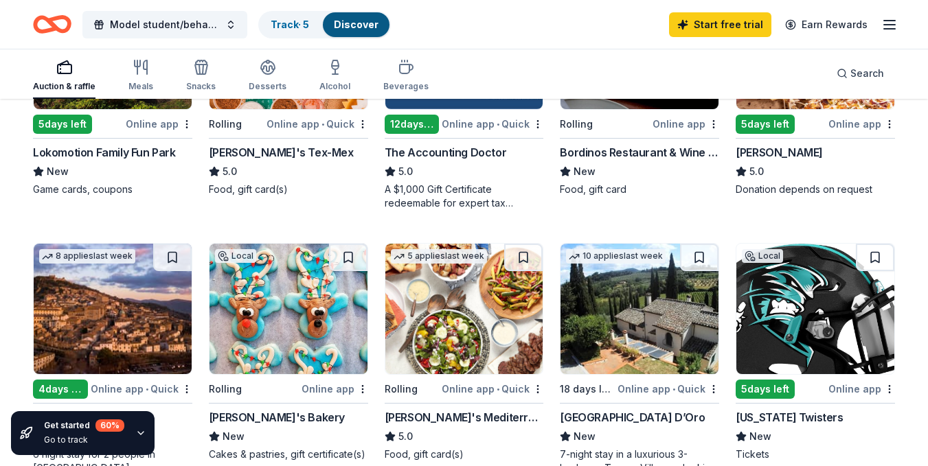
scroll to position [137, 0]
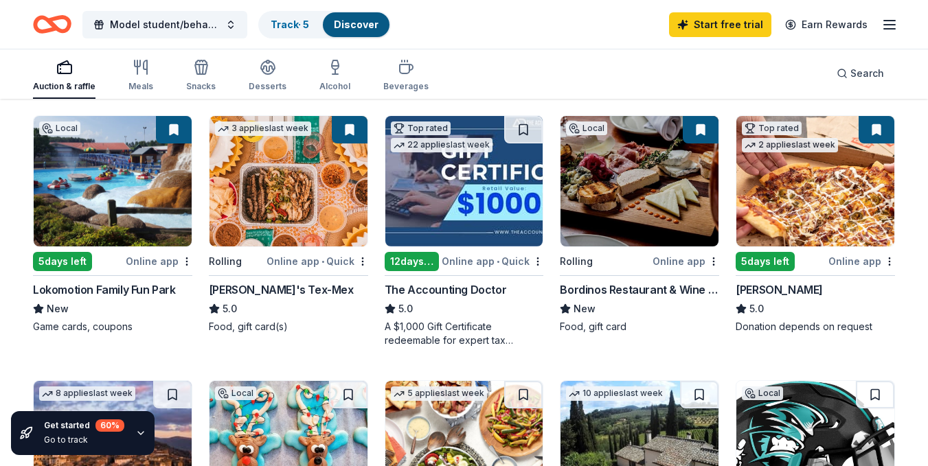
click at [852, 204] on img at bounding box center [815, 181] width 158 height 131
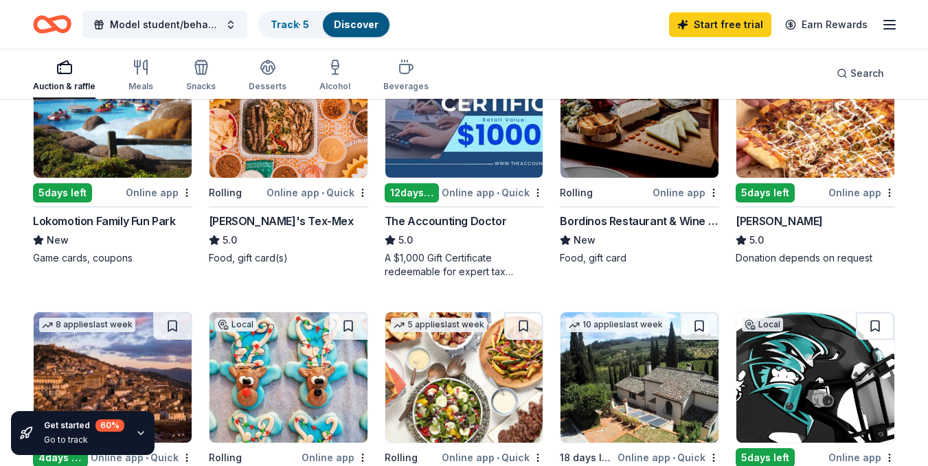
scroll to position [412, 0]
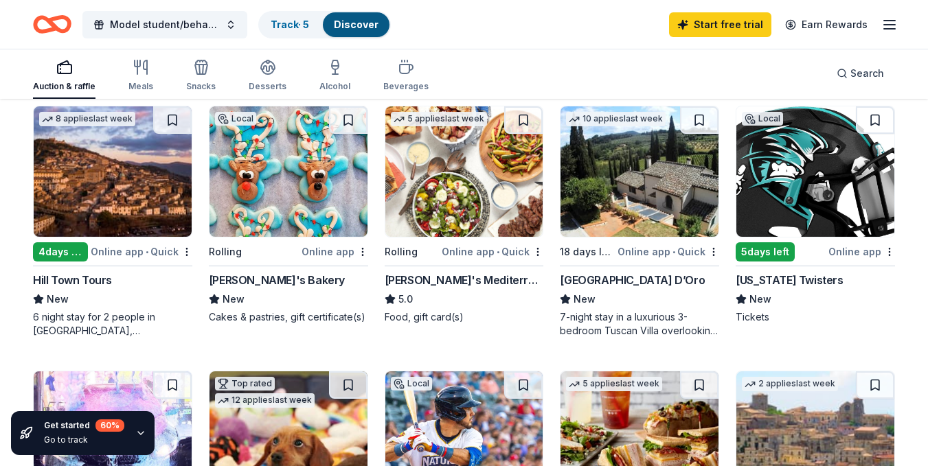
click at [411, 212] on img at bounding box center [464, 171] width 158 height 131
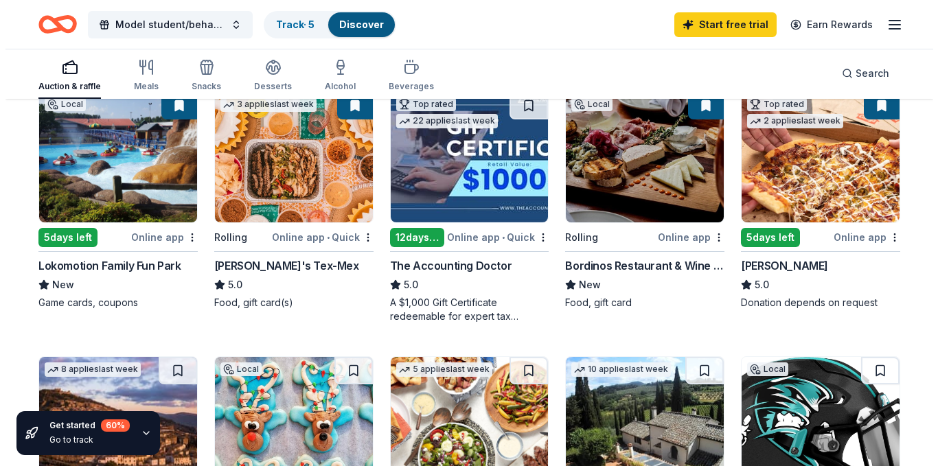
scroll to position [0, 0]
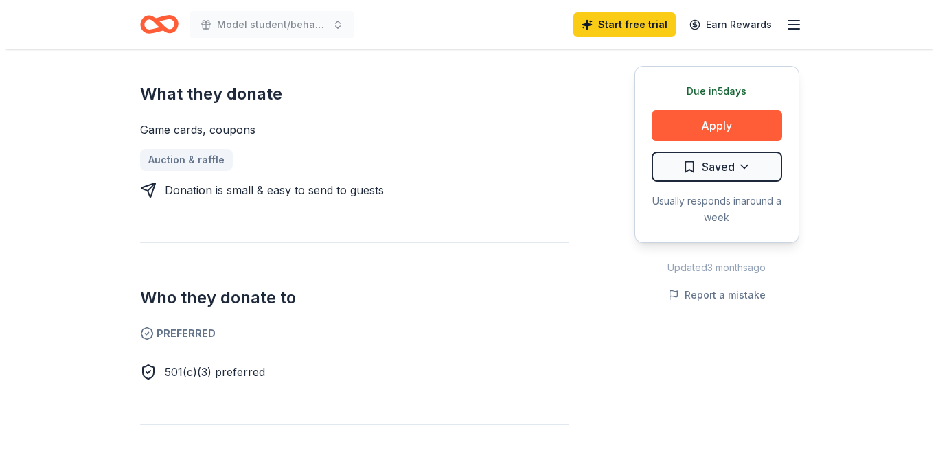
scroll to position [618, 0]
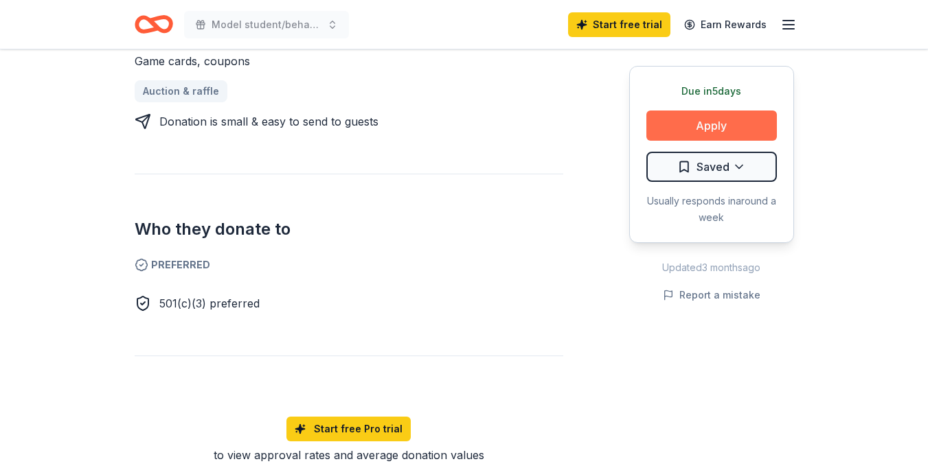
click at [750, 113] on button "Apply" at bounding box center [711, 126] width 131 height 30
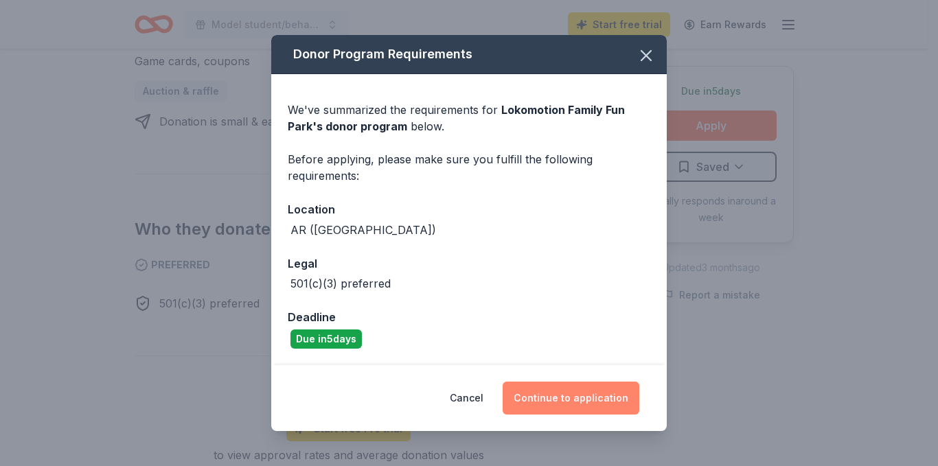
click at [548, 388] on button "Continue to application" at bounding box center [571, 398] width 137 height 33
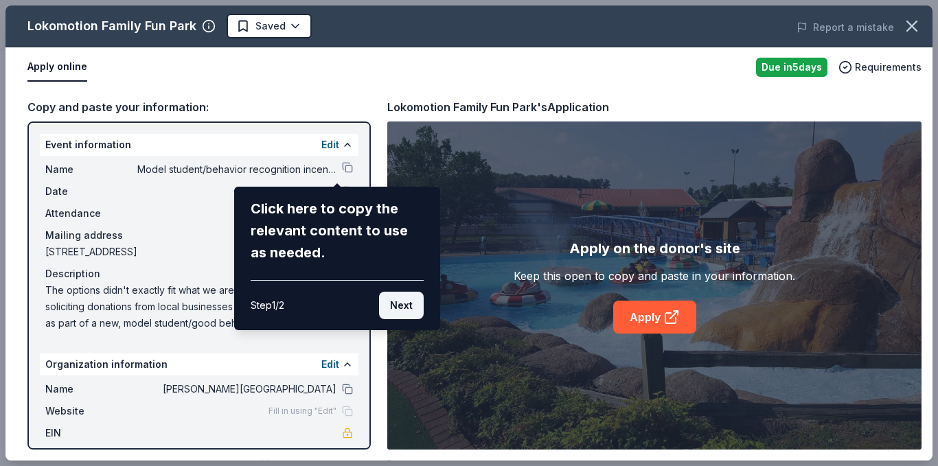
click at [396, 306] on button "Next" at bounding box center [401, 305] width 45 height 27
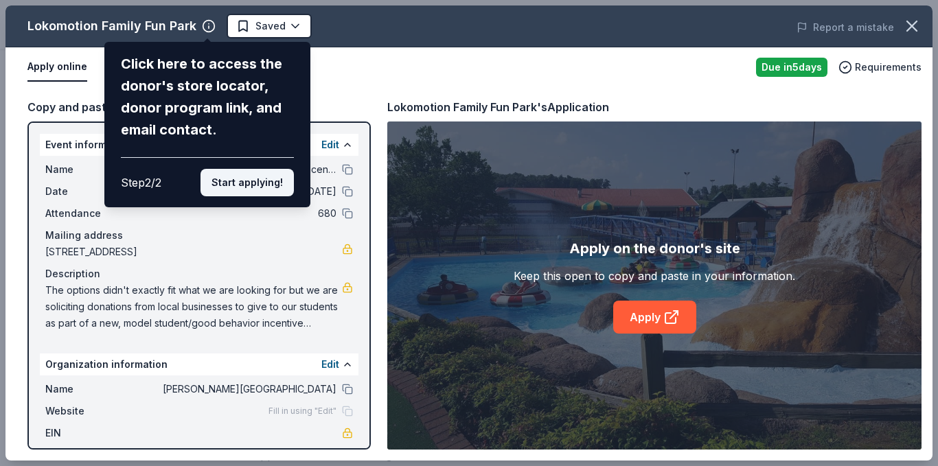
click at [235, 184] on button "Start applying!" at bounding box center [247, 182] width 93 height 27
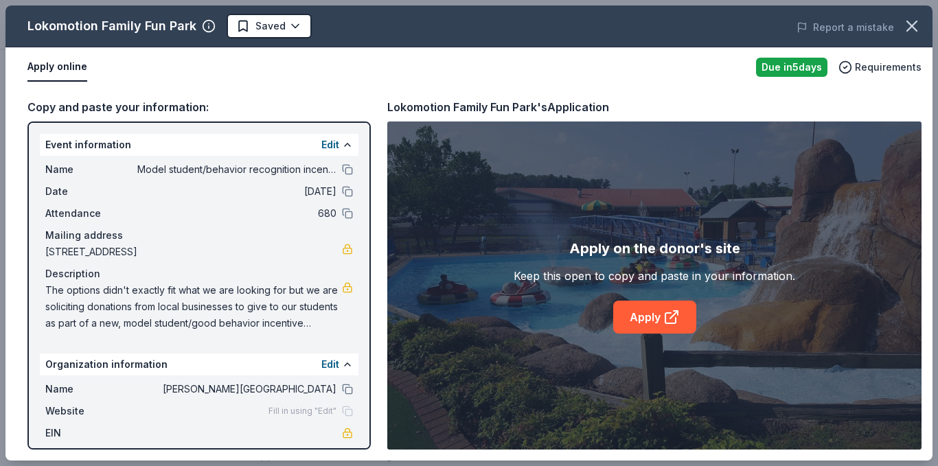
scroll to position [48, 0]
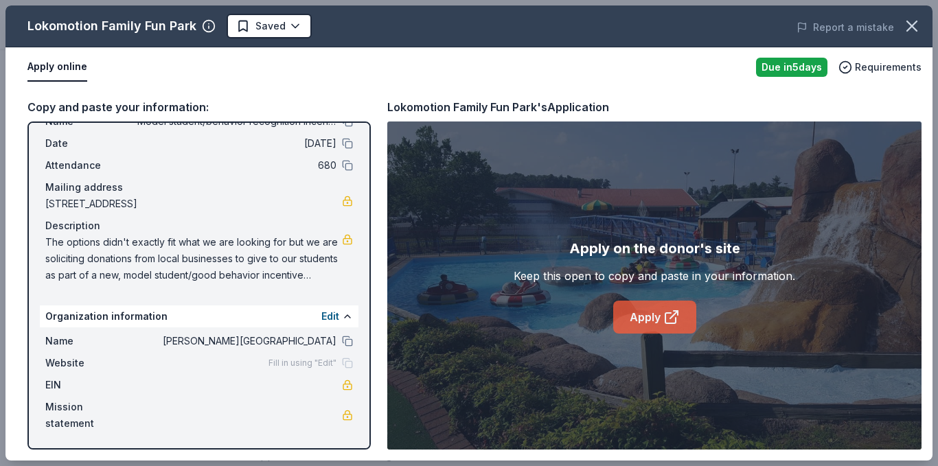
click at [649, 311] on link "Apply" at bounding box center [655, 317] width 83 height 33
drag, startPoint x: 45, startPoint y: 238, endPoint x: 263, endPoint y: 254, distance: 219.0
click at [267, 257] on div "Name Model student/behavior recognition incentives Date 10/31/25 Attendance 680…" at bounding box center [199, 198] width 319 height 181
click at [258, 254] on span "The options didn't exactly fit what we are looking for but we are soliciting do…" at bounding box center [193, 258] width 297 height 49
click at [227, 258] on span "The options didn't exactly fit what we are looking for but we are soliciting do…" at bounding box center [193, 258] width 297 height 49
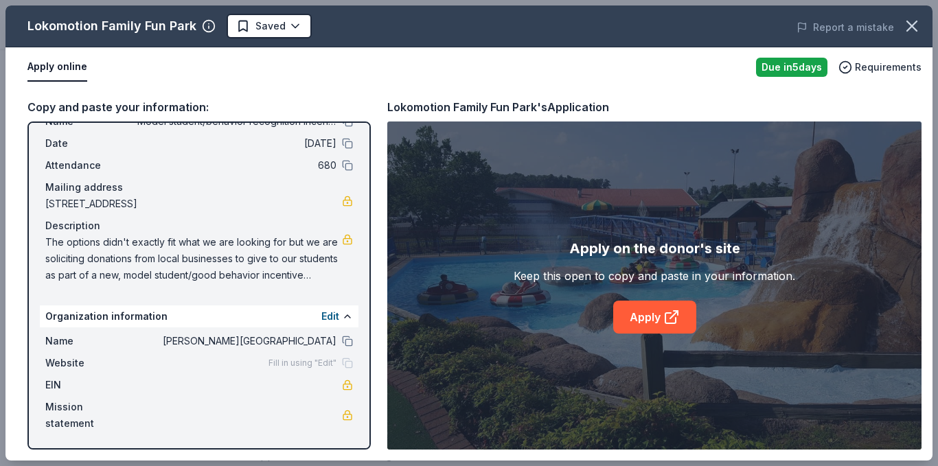
click at [227, 258] on span "The options didn't exactly fit what we are looking for but we are soliciting do…" at bounding box center [193, 258] width 297 height 49
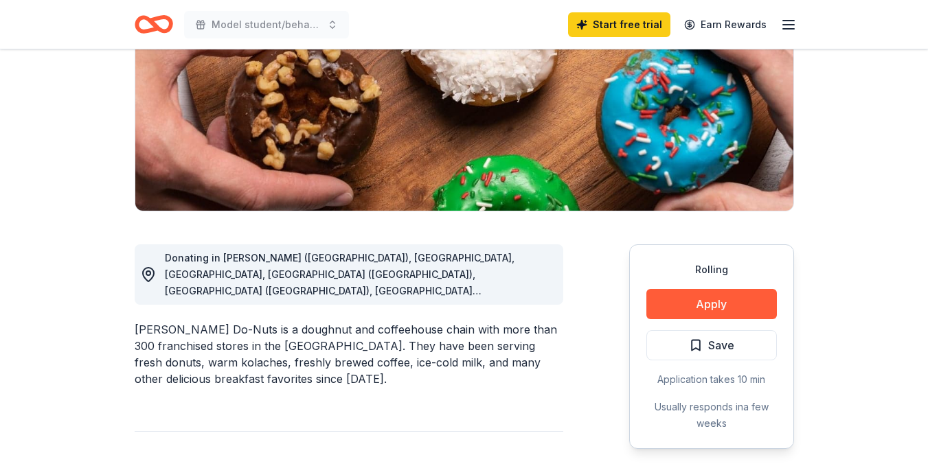
scroll to position [275, 0]
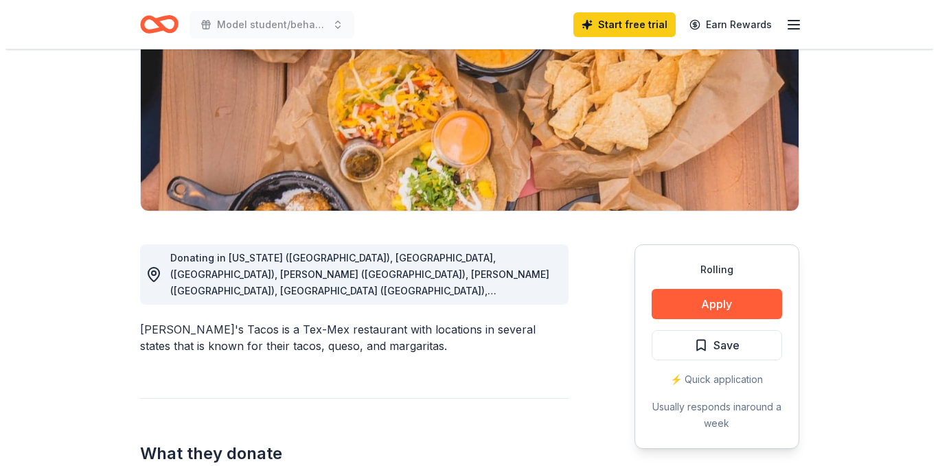
scroll to position [412, 0]
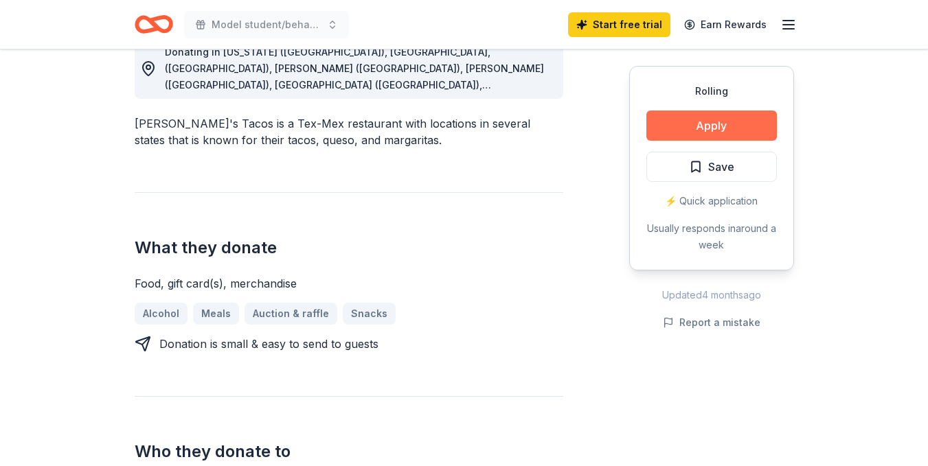
click at [701, 133] on button "Apply" at bounding box center [711, 126] width 131 height 30
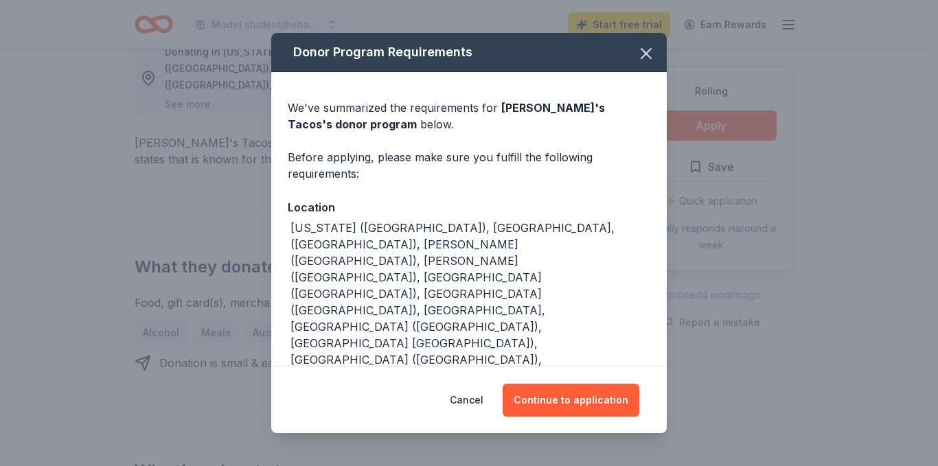
scroll to position [41, 0]
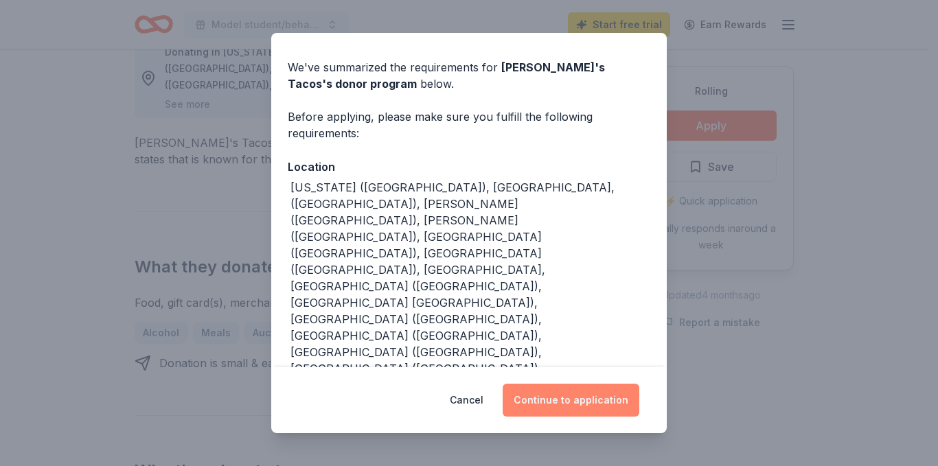
click at [552, 390] on button "Continue to application" at bounding box center [571, 400] width 137 height 33
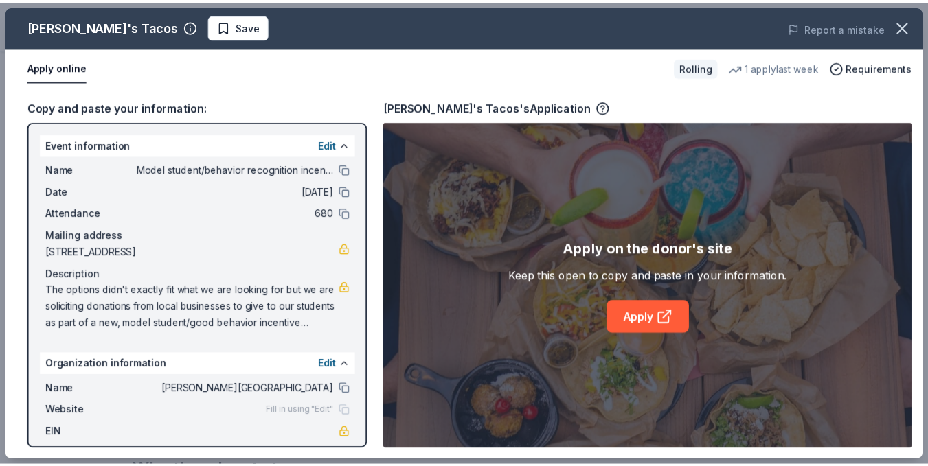
scroll to position [48, 0]
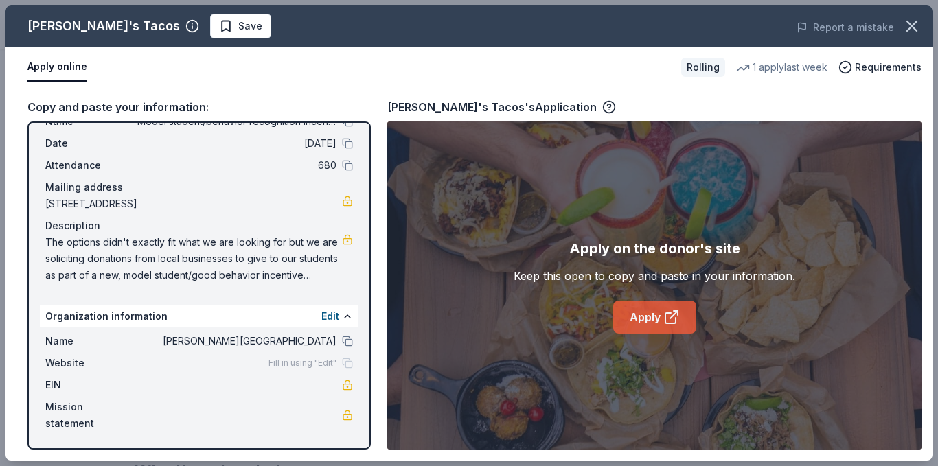
click at [633, 304] on link "Apply" at bounding box center [655, 317] width 83 height 33
click at [918, 28] on icon "button" at bounding box center [912, 25] width 19 height 19
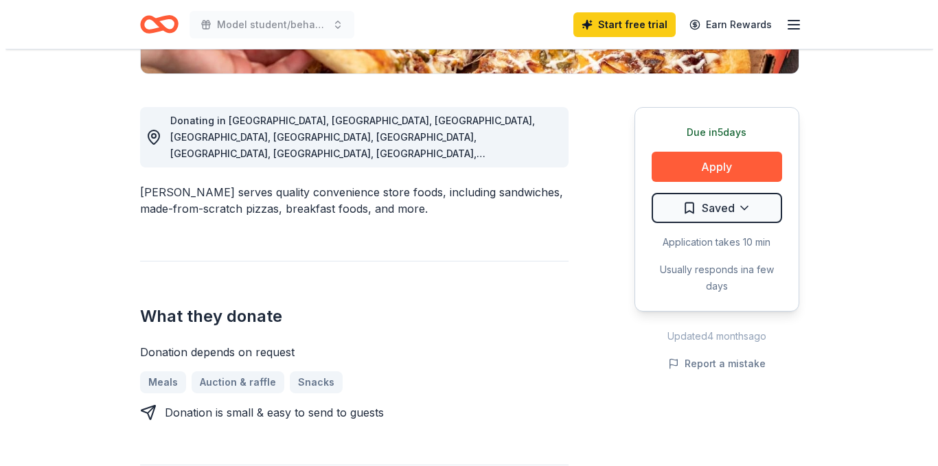
scroll to position [344, 0]
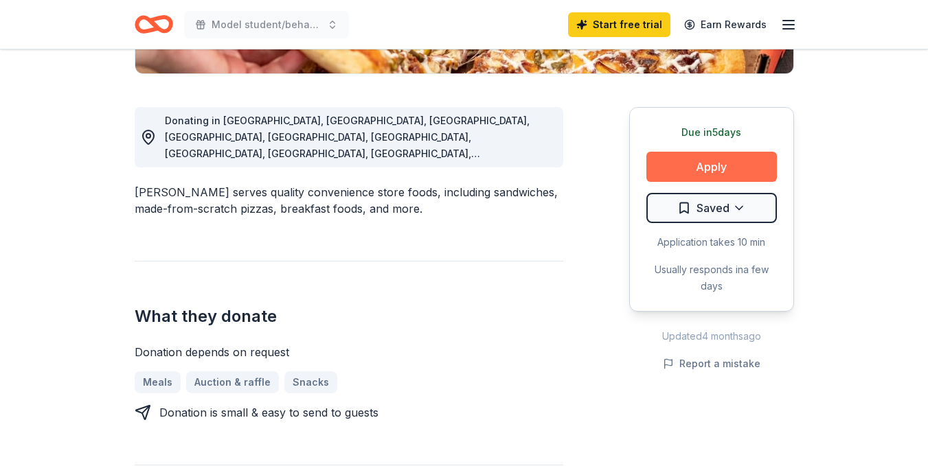
click at [712, 158] on button "Apply" at bounding box center [711, 167] width 131 height 30
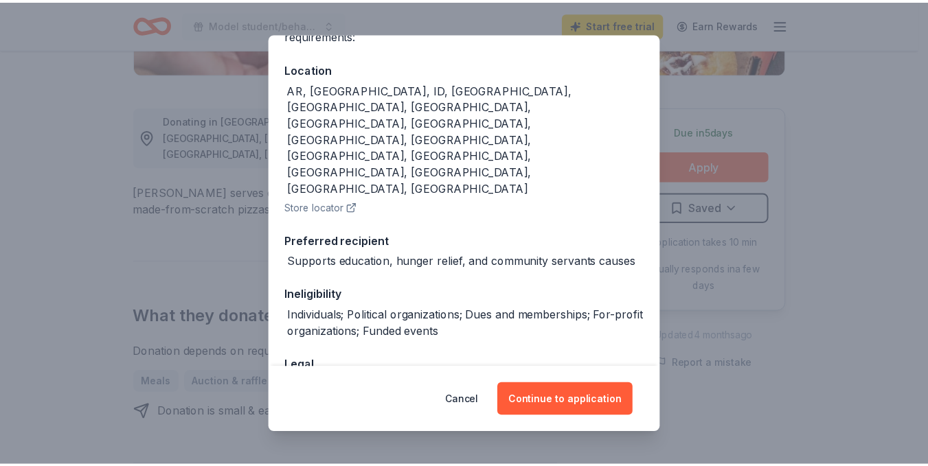
scroll to position [0, 0]
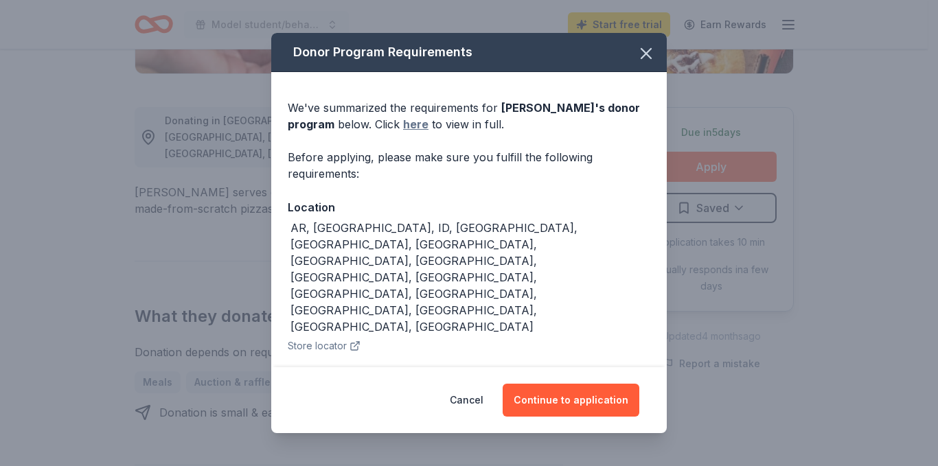
click at [403, 119] on link "here" at bounding box center [415, 124] width 25 height 16
click at [640, 54] on icon "button" at bounding box center [646, 53] width 19 height 19
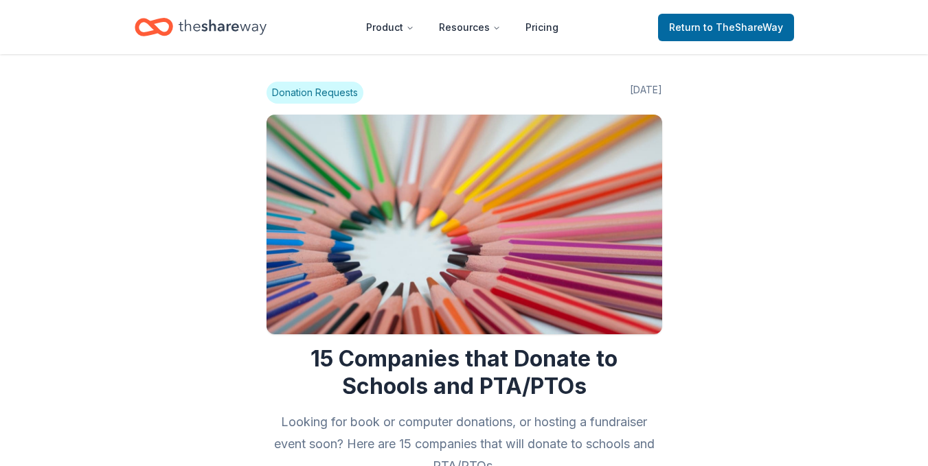
scroll to position [1031, 0]
